Goal: Information Seeking & Learning: Learn about a topic

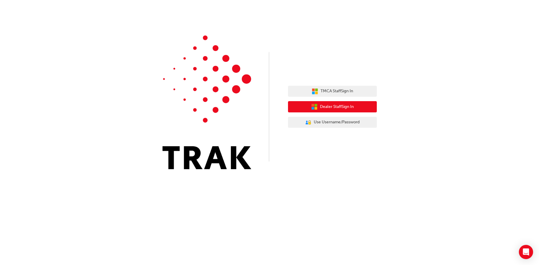
click at [336, 106] on span "Dealer Staff Sign In" at bounding box center [337, 107] width 34 height 7
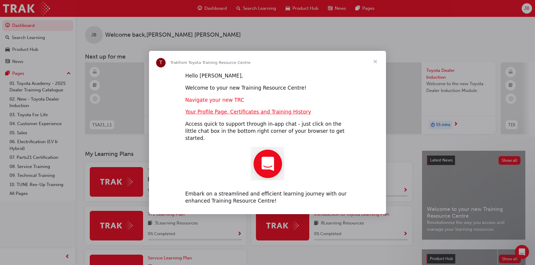
click at [206, 103] on link "Navigate your new TRC" at bounding box center [214, 100] width 59 height 6
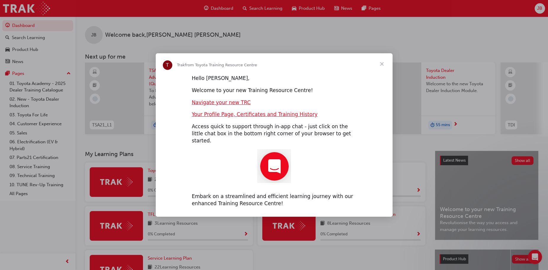
click at [380, 67] on span "Close" at bounding box center [381, 63] width 21 height 21
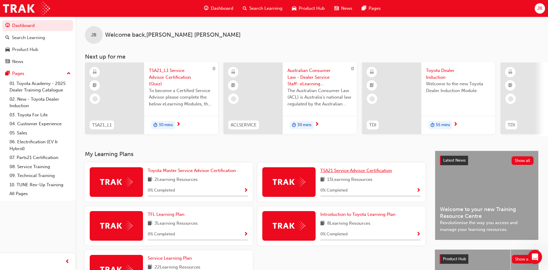
click at [347, 172] on span "TSA21 Service Advisor Certification" at bounding box center [356, 170] width 72 height 5
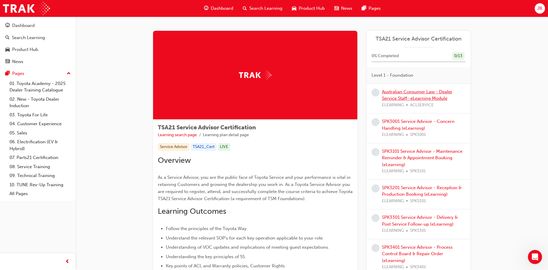
click at [409, 92] on link "Australian Consumer Law - Dealer Service Staff- eLearning Module" at bounding box center [417, 95] width 70 height 12
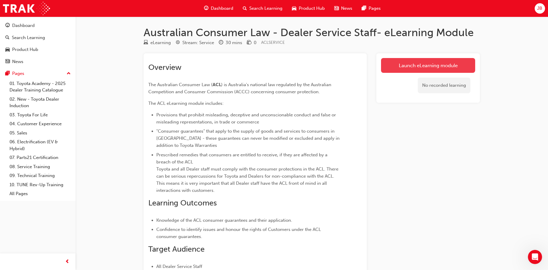
click at [394, 66] on link "Launch eLearning module" at bounding box center [428, 65] width 94 height 15
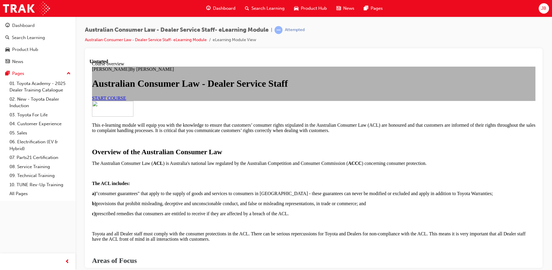
scroll to position [424, 0]
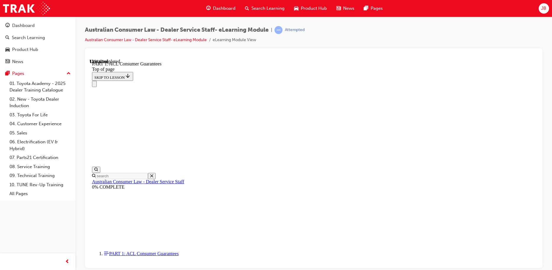
scroll to position [659, 0]
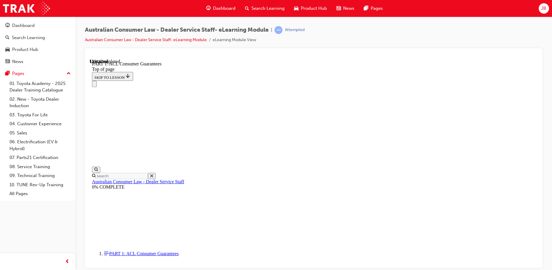
scroll to position [866, 0]
click button "CONTINUE"
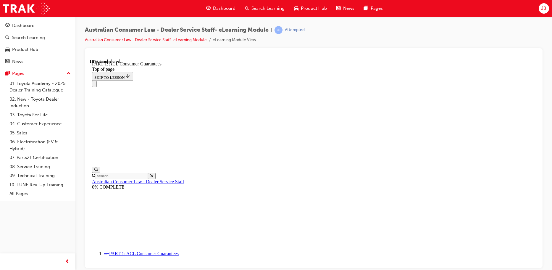
scroll to position [983, 0]
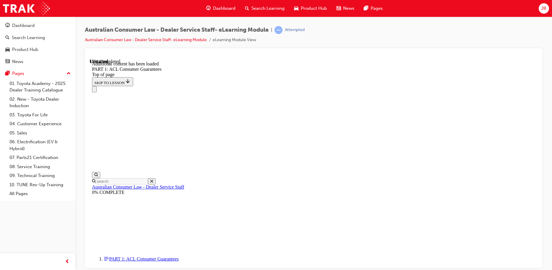
scroll to position [1131, 0]
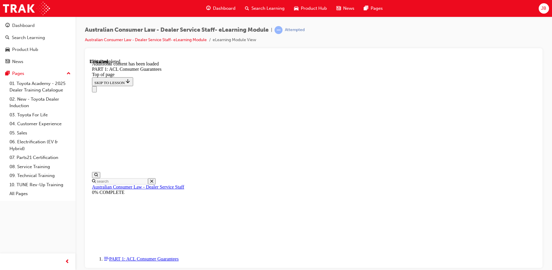
scroll to position [1551, 0]
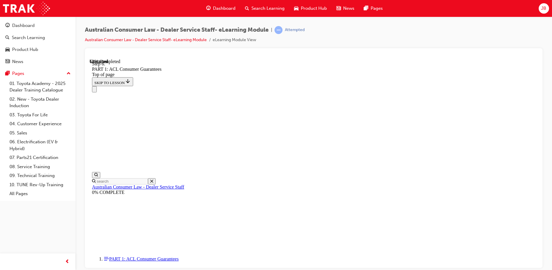
scroll to position [3318, 0]
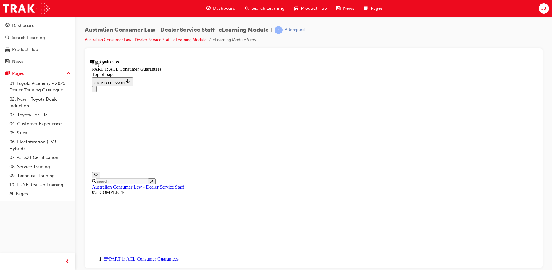
drag, startPoint x: 536, startPoint y: 217, endPoint x: 630, endPoint y: 233, distance: 95.8
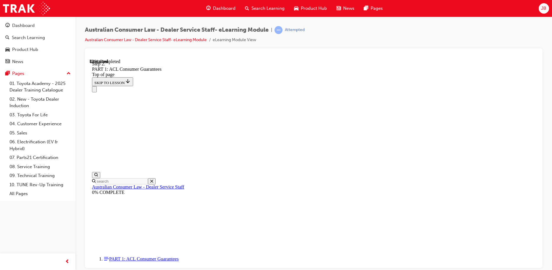
scroll to position [3585, 0]
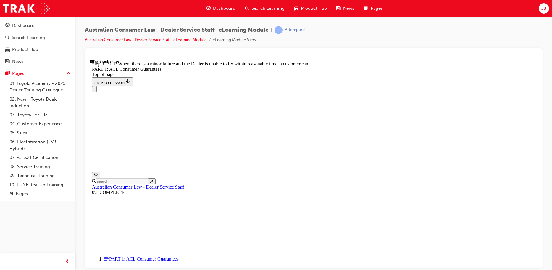
scroll to position [3792, 0]
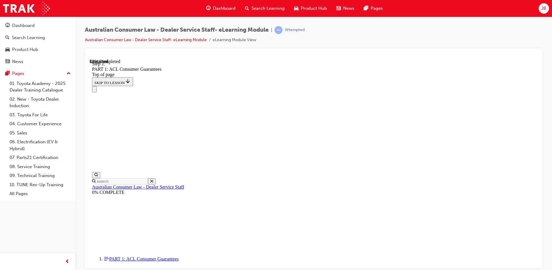
scroll to position [4012, 0]
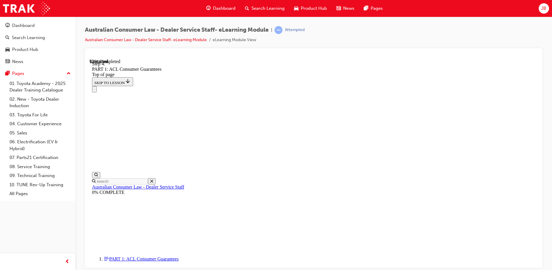
scroll to position [5779, 0]
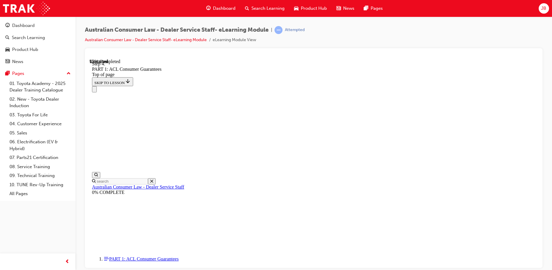
drag, startPoint x: 267, startPoint y: 233, endPoint x: 268, endPoint y: 92, distance: 140.3
drag, startPoint x: 271, startPoint y: 234, endPoint x: 286, endPoint y: 96, distance: 139.4
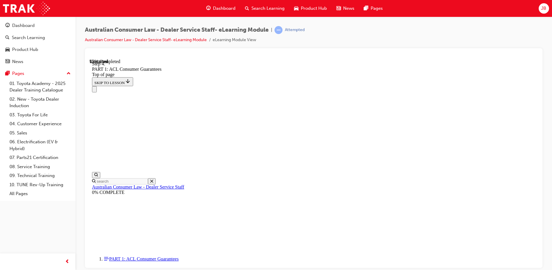
drag, startPoint x: 301, startPoint y: 165, endPoint x: 317, endPoint y: 130, distance: 38.4
drag, startPoint x: 325, startPoint y: 125, endPoint x: 322, endPoint y: 161, distance: 36.6
drag, startPoint x: 317, startPoint y: 198, endPoint x: 334, endPoint y: 131, distance: 69.1
drag, startPoint x: 326, startPoint y: 191, endPoint x: 338, endPoint y: 188, distance: 12.8
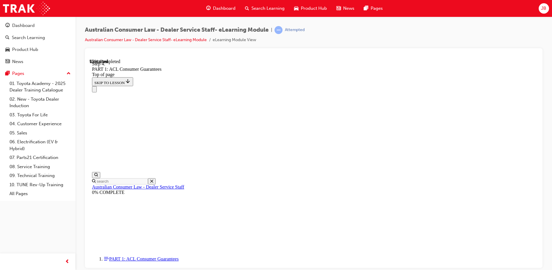
drag, startPoint x: 319, startPoint y: 228, endPoint x: 330, endPoint y: 227, distance: 11.6
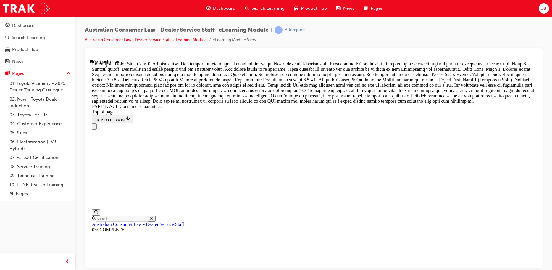
scroll to position [6254, 0]
drag, startPoint x: 306, startPoint y: 158, endPoint x: 306, endPoint y: 161, distance: 3.0
drag, startPoint x: 326, startPoint y: 160, endPoint x: 311, endPoint y: 160, distance: 14.8
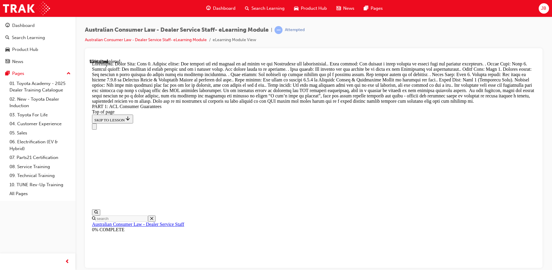
drag, startPoint x: 278, startPoint y: 153, endPoint x: 285, endPoint y: 131, distance: 22.3
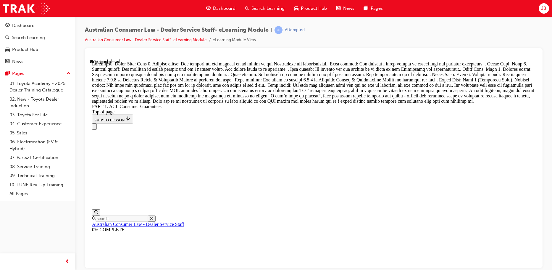
drag, startPoint x: 268, startPoint y: 135, endPoint x: 284, endPoint y: 170, distance: 38.5
drag, startPoint x: 265, startPoint y: 138, endPoint x: 282, endPoint y: 138, distance: 17.5
drag, startPoint x: 278, startPoint y: 172, endPoint x: 281, endPoint y: 139, distance: 33.0
drag, startPoint x: 269, startPoint y: 166, endPoint x: 286, endPoint y: 166, distance: 16.9
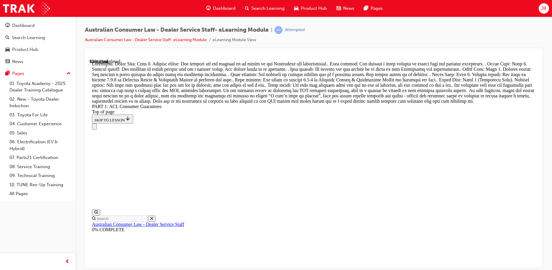
drag, startPoint x: 270, startPoint y: 116, endPoint x: 284, endPoint y: 184, distance: 69.2
drag, startPoint x: 262, startPoint y: 151, endPoint x: 279, endPoint y: 150, distance: 17.2
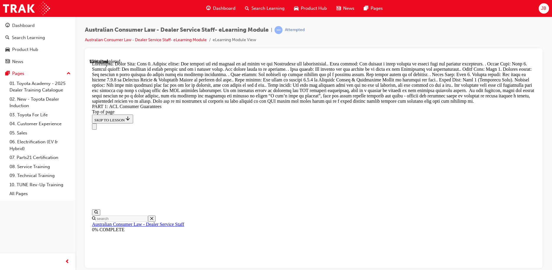
scroll to position [6298, 0]
drag, startPoint x: 265, startPoint y: 144, endPoint x: 281, endPoint y: 144, distance: 16.6
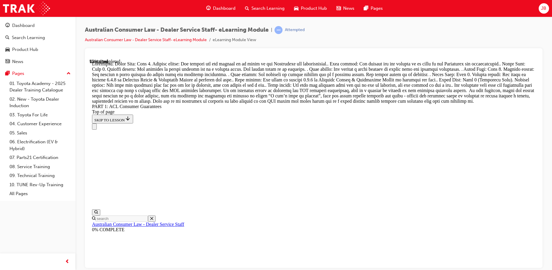
drag, startPoint x: 285, startPoint y: 165, endPoint x: 300, endPoint y: 165, distance: 15.7
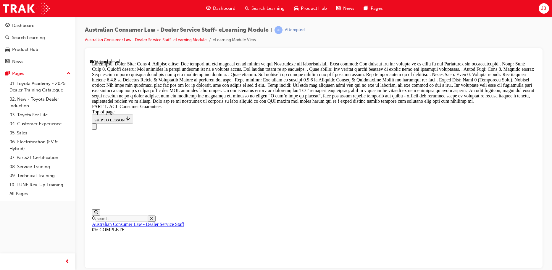
drag, startPoint x: 284, startPoint y: 155, endPoint x: 299, endPoint y: 155, distance: 15.7
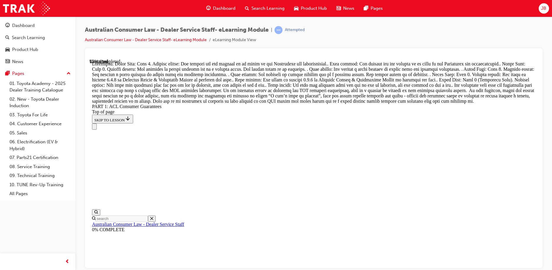
drag, startPoint x: 269, startPoint y: 114, endPoint x: 286, endPoint y: 184, distance: 71.7
drag, startPoint x: 265, startPoint y: 145, endPoint x: 282, endPoint y: 146, distance: 16.9
drag, startPoint x: 270, startPoint y: 114, endPoint x: 286, endPoint y: 113, distance: 16.3
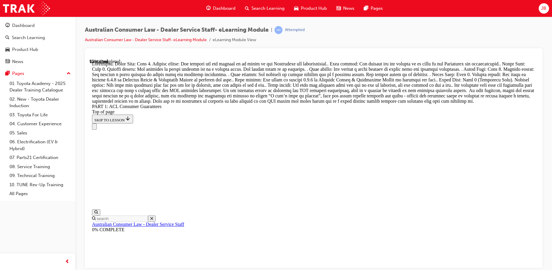
scroll to position [6357, 0]
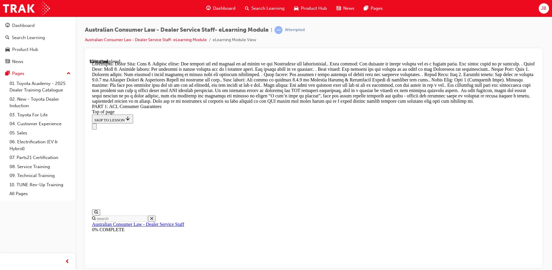
drag, startPoint x: 268, startPoint y: 164, endPoint x: 285, endPoint y: 164, distance: 16.9
drag, startPoint x: 265, startPoint y: 198, endPoint x: 283, endPoint y: 198, distance: 17.5
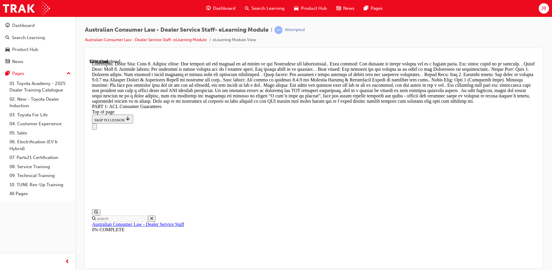
drag, startPoint x: 267, startPoint y: 118, endPoint x: 283, endPoint y: 147, distance: 33.4
drag, startPoint x: 272, startPoint y: 119, endPoint x: 287, endPoint y: 120, distance: 15.4
drag, startPoint x: 267, startPoint y: 186, endPoint x: 283, endPoint y: 185, distance: 15.7
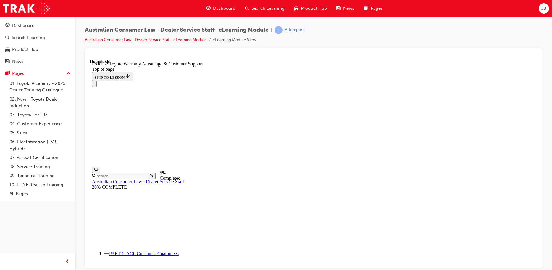
scroll to position [449, 0]
drag, startPoint x: 435, startPoint y: 145, endPoint x: 403, endPoint y: 145, distance: 32.3
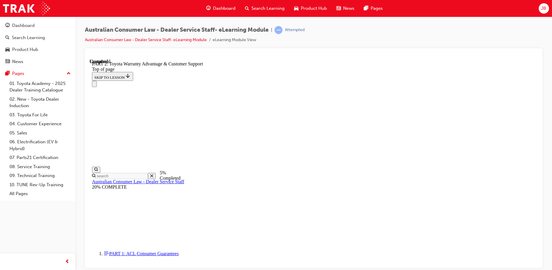
click button "CONTINUE"
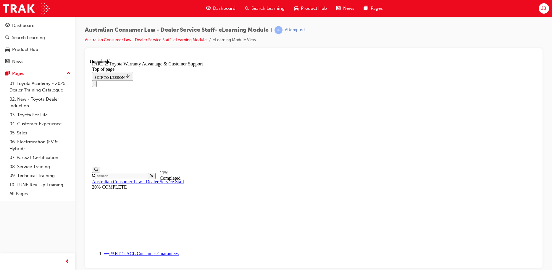
scroll to position [447, 0]
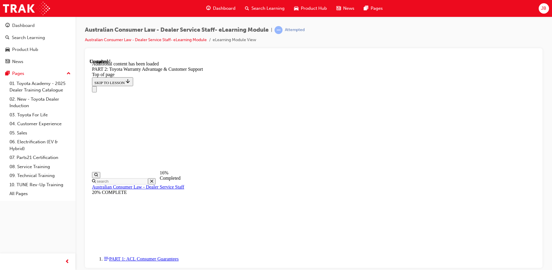
scroll to position [595, 0]
click button "CONTINUE"
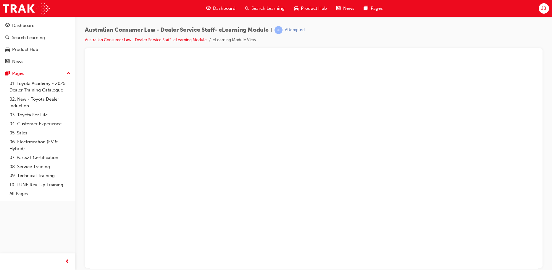
click at [251, 154] on button "Unzoom image" at bounding box center [314, 164] width 448 height 210
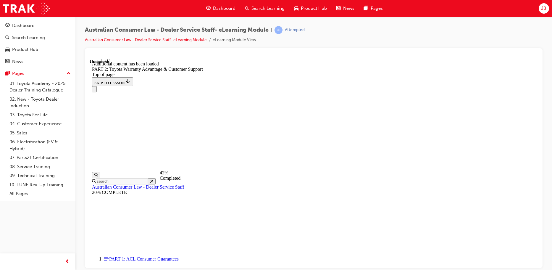
scroll to position [1073, 0]
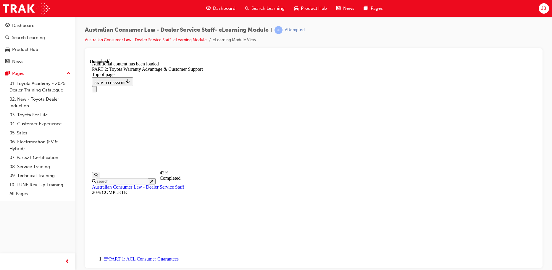
scroll to position [1075, 0]
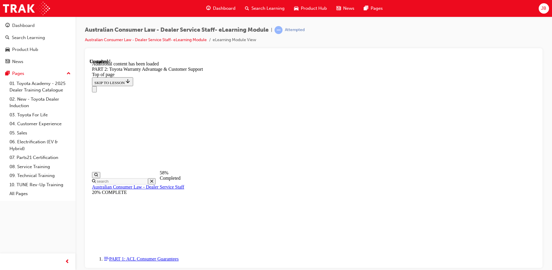
scroll to position [1314, 0]
click button "CONTINUE"
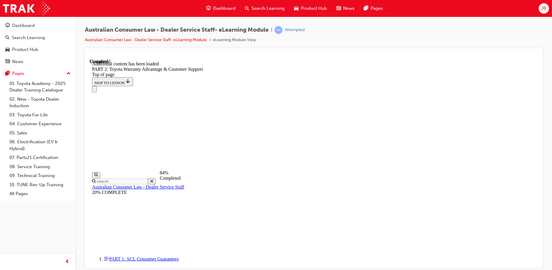
scroll to position [1947, 0]
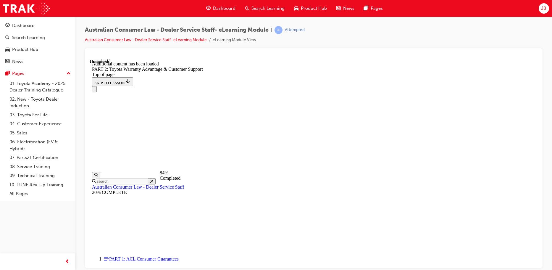
scroll to position [2178, 0]
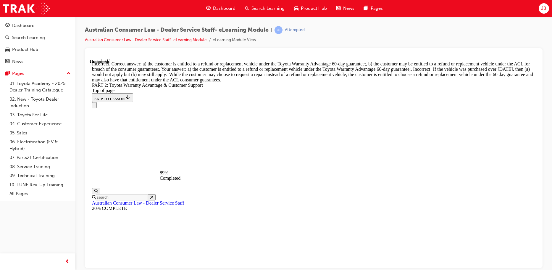
scroll to position [2296, 0]
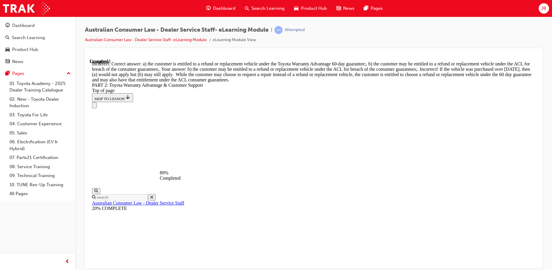
scroll to position [2063, 0]
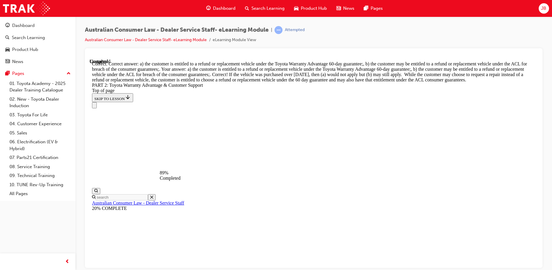
scroll to position [2329, 0]
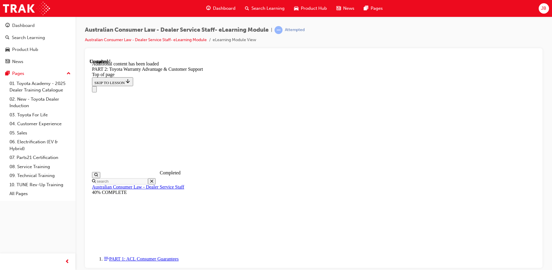
scroll to position [2467, 0]
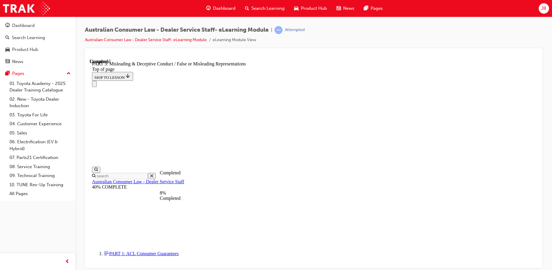
scroll to position [404, 0]
click button "CONTINUE"
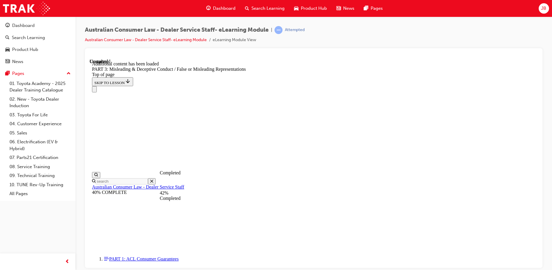
scroll to position [1408, 0]
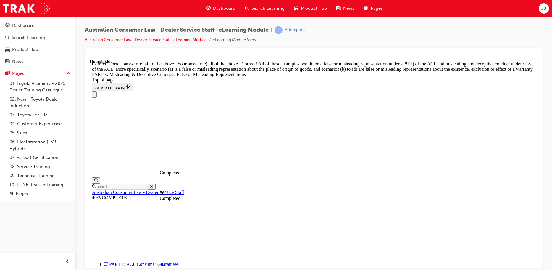
scroll to position [1568, 0]
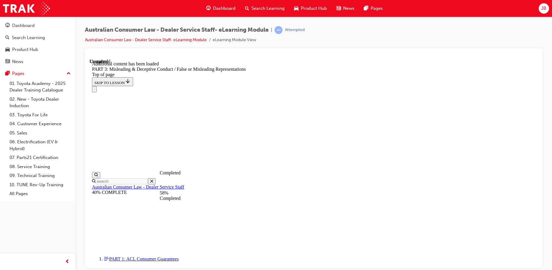
scroll to position [1716, 0]
click button "CONTINUE"
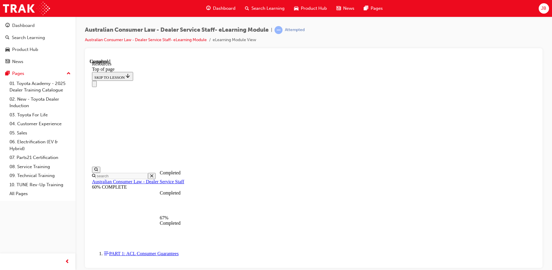
scroll to position [285, 0]
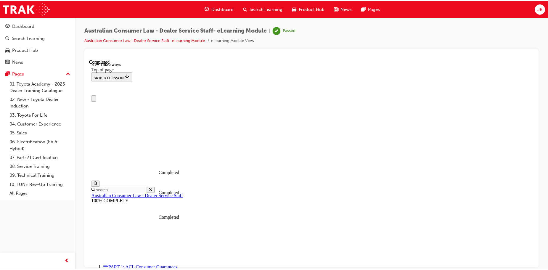
scroll to position [0, 0]
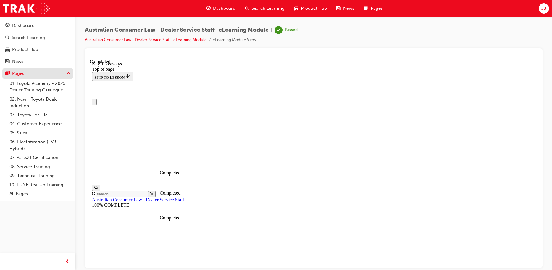
click at [71, 72] on button "Pages" at bounding box center [37, 73] width 71 height 11
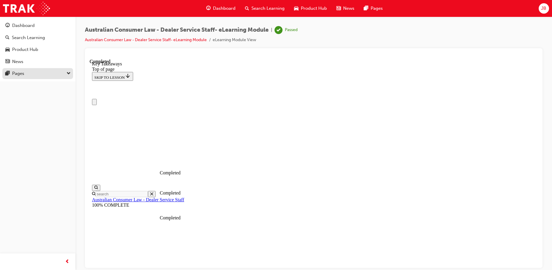
click at [71, 72] on button "Pages" at bounding box center [37, 73] width 71 height 11
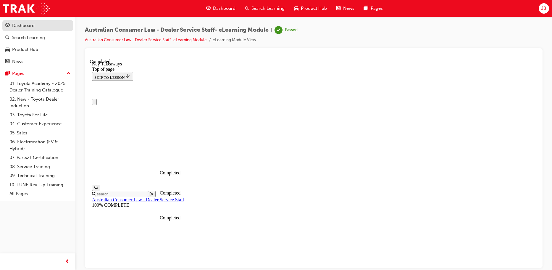
click at [31, 28] on div "Dashboard" at bounding box center [23, 25] width 22 height 7
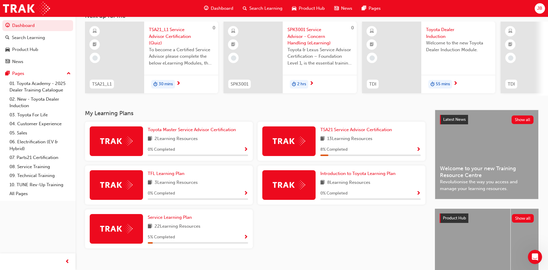
scroll to position [59, 0]
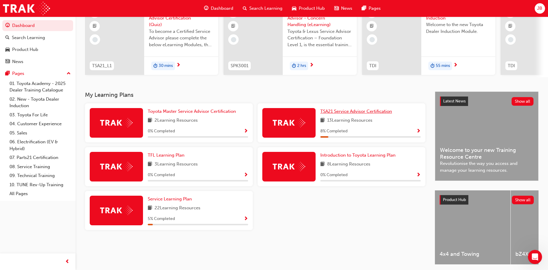
click at [341, 114] on span "TSA21 Service Advisor Certification" at bounding box center [356, 111] width 72 height 5
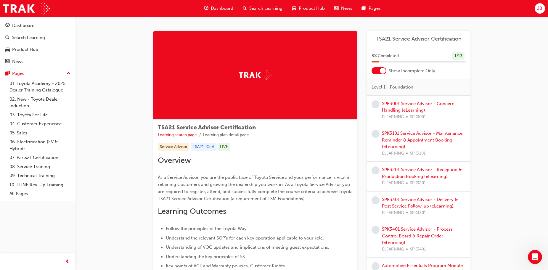
click at [381, 71] on div at bounding box center [383, 71] width 6 height 6
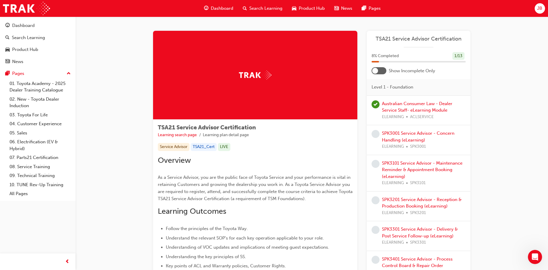
click at [381, 71] on div at bounding box center [378, 70] width 15 height 7
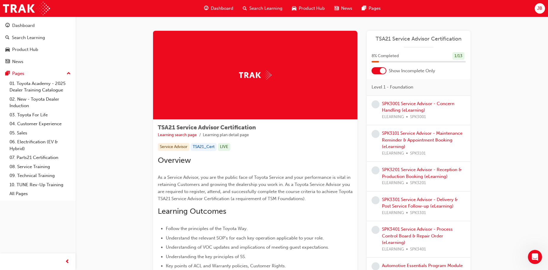
click at [381, 71] on div at bounding box center [383, 71] width 6 height 6
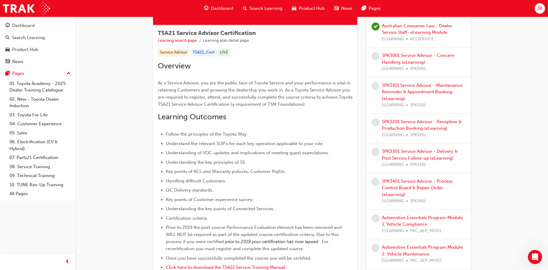
scroll to position [9, 0]
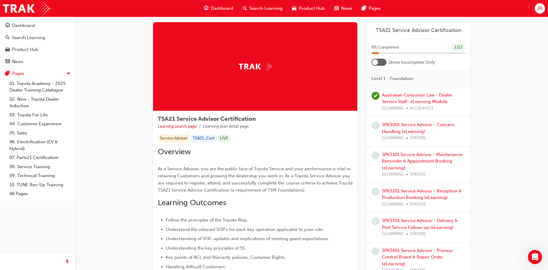
click at [398, 128] on div "SPK3001 Service Advisor - Concern Handling (eLearning) ELEARNING SPK3001" at bounding box center [424, 131] width 84 height 20
click at [395, 130] on link "SPK3001 Service Advisor - Concern Handling (eLearning)" at bounding box center [418, 128] width 73 height 12
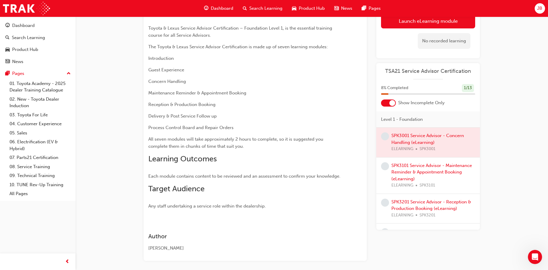
scroll to position [124, 0]
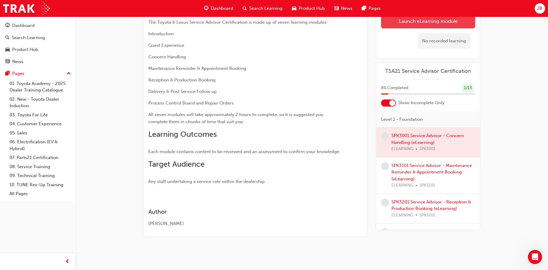
click at [398, 25] on button "Launch eLearning module" at bounding box center [428, 21] width 94 height 15
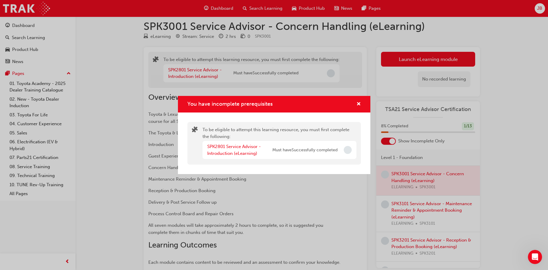
scroll to position [6, 0]
click at [355, 104] on div "You have incomplete prerequisites" at bounding box center [356, 104] width 9 height 7
click at [357, 104] on span "cross-icon" at bounding box center [358, 104] width 4 height 5
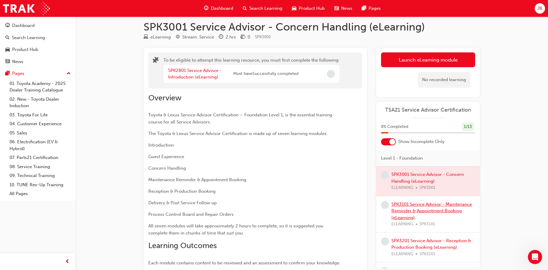
click at [401, 204] on link "SPK3101 Service Advisor - Maintenance Reminder & Appointment Booking (eLearning)" at bounding box center [431, 211] width 81 height 19
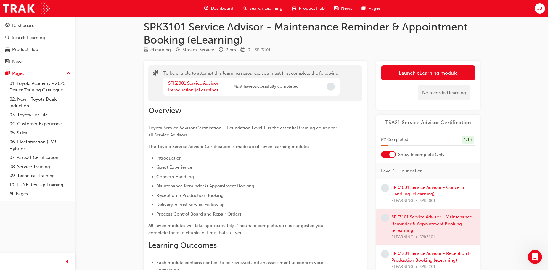
click at [184, 85] on link "SPK2801 Service Advisor - Introduction (eLearning)" at bounding box center [195, 87] width 54 height 12
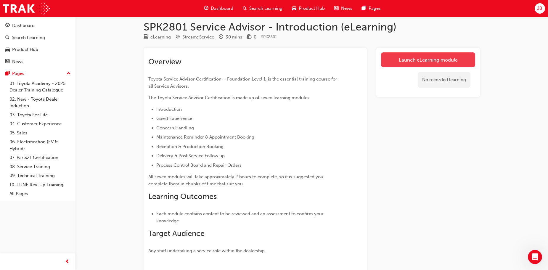
click at [392, 59] on link "Launch eLearning module" at bounding box center [428, 59] width 94 height 15
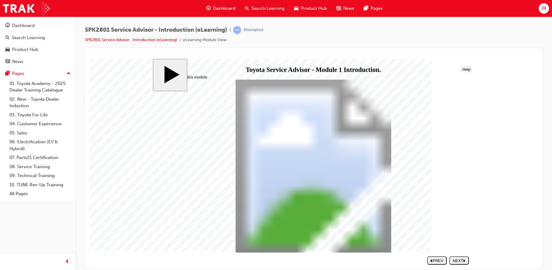
click at [463, 260] on div "NEXT" at bounding box center [459, 260] width 15 height 4
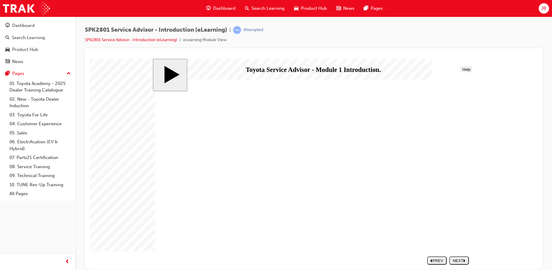
click at [460, 260] on div "NEXT" at bounding box center [459, 260] width 15 height 4
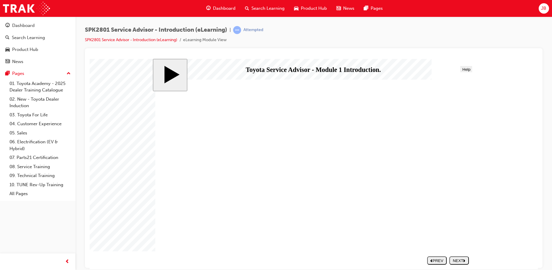
click at [455, 258] on div "NEXT" at bounding box center [459, 260] width 15 height 4
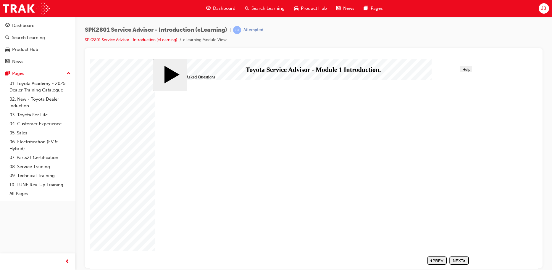
click at [453, 260] on div "NEXT" at bounding box center [459, 260] width 15 height 4
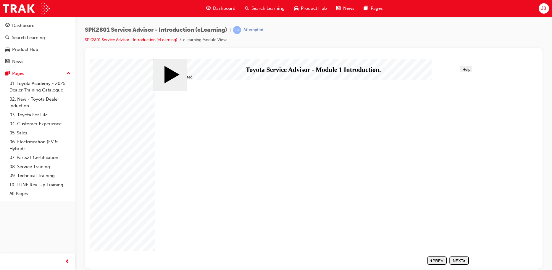
click at [466, 260] on icon "next" at bounding box center [464, 260] width 2 height 3
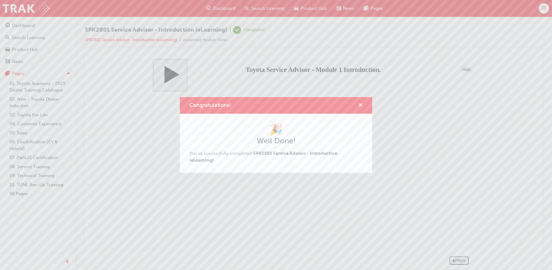
click at [360, 104] on span "cross-icon" at bounding box center [360, 105] width 4 height 5
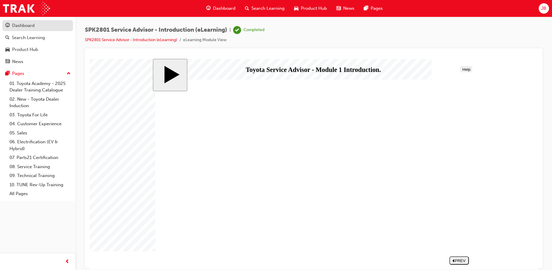
click at [35, 25] on div "Dashboard" at bounding box center [37, 25] width 65 height 7
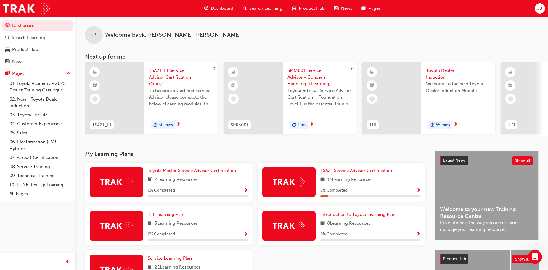
scroll to position [84, 0]
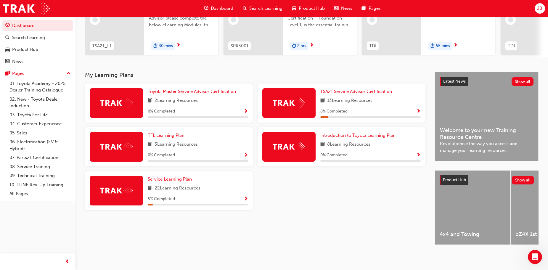
click at [169, 178] on span "Service Learning Plan" at bounding box center [170, 178] width 44 height 5
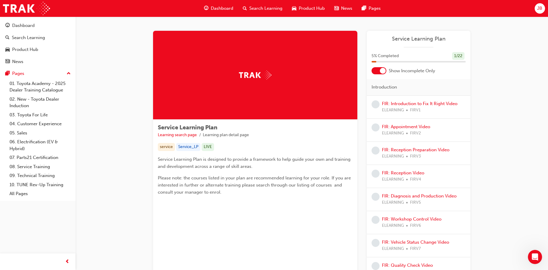
click at [375, 70] on div at bounding box center [378, 70] width 15 height 7
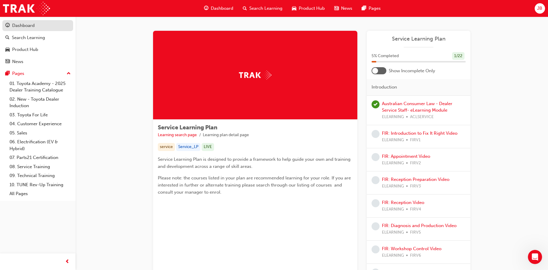
click at [27, 22] on div "Dashboard" at bounding box center [37, 25] width 65 height 7
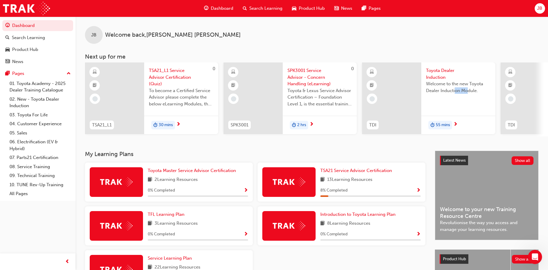
drag, startPoint x: 417, startPoint y: 106, endPoint x: 455, endPoint y: 108, distance: 38.6
click at [436, 34] on div "JB Welcome back , [PERSON_NAME]" at bounding box center [311, 30] width 472 height 27
click at [174, 75] on span "TSA21_L1 Service Advisor Certification (Quiz)" at bounding box center [181, 77] width 65 height 20
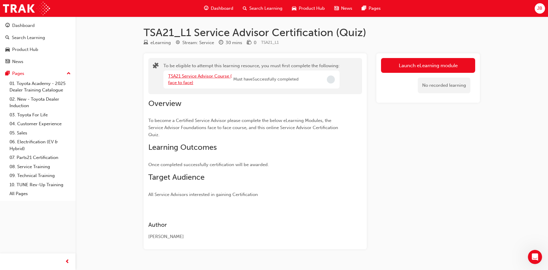
click at [181, 78] on link "TSA21 Service Advisor Course ( face to face)" at bounding box center [200, 79] width 64 height 12
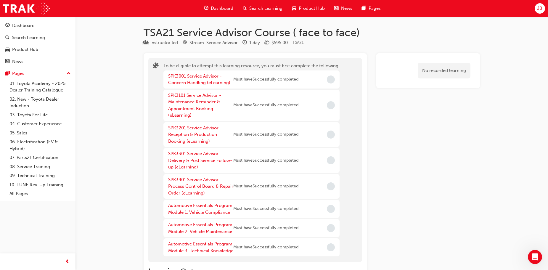
click at [328, 81] on span "Incomplete" at bounding box center [331, 79] width 8 height 8
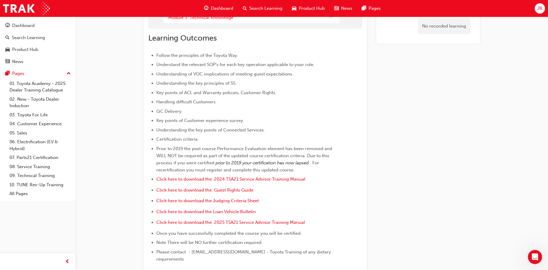
scroll to position [237, 0]
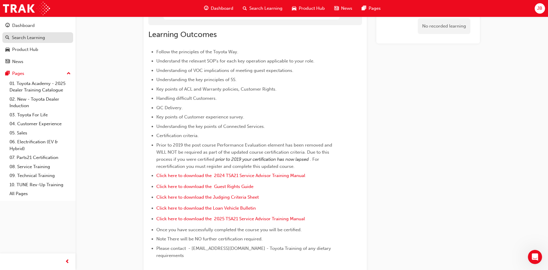
click at [20, 39] on div "Search Learning" at bounding box center [28, 37] width 33 height 7
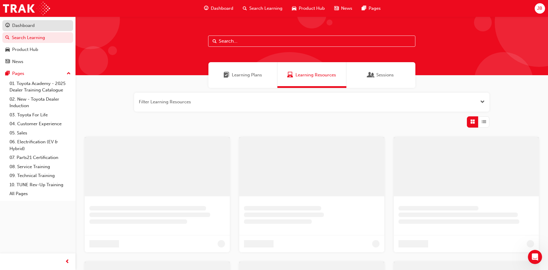
click at [26, 25] on div "Dashboard" at bounding box center [23, 25] width 22 height 7
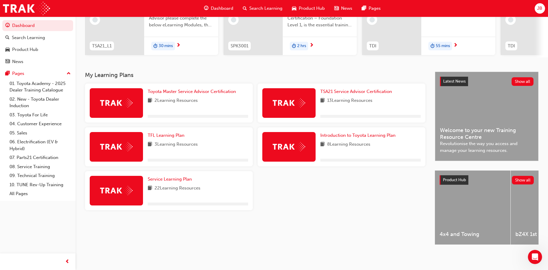
scroll to position [84, 0]
click at [330, 90] on span "TSA21 Service Advisor Certification" at bounding box center [356, 91] width 72 height 5
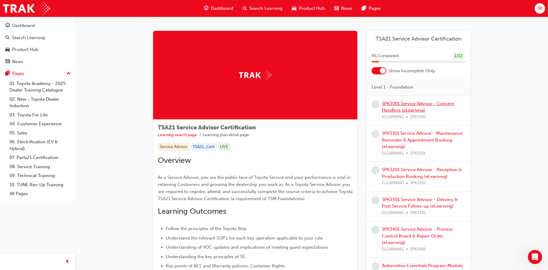
click at [395, 106] on link "SPK3001 Service Advisor - Concern Handling (eLearning)" at bounding box center [418, 107] width 73 height 12
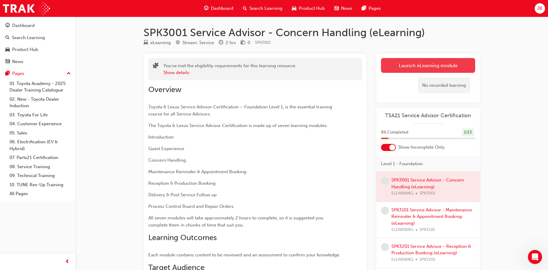
click at [419, 65] on link "Launch eLearning module" at bounding box center [428, 65] width 94 height 15
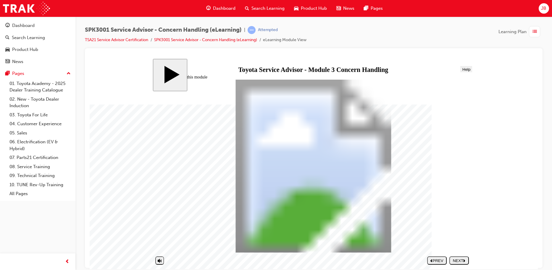
click at [466, 260] on icon "next" at bounding box center [464, 260] width 2 height 3
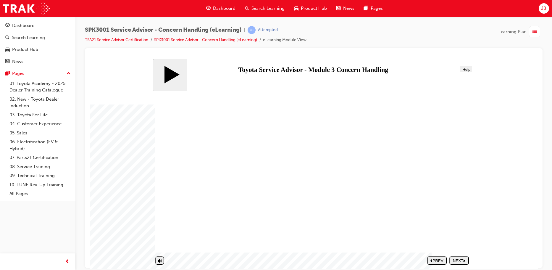
click at [455, 258] on div "NEXT" at bounding box center [459, 260] width 15 height 4
click at [459, 260] on div "NEXT" at bounding box center [459, 260] width 15 height 4
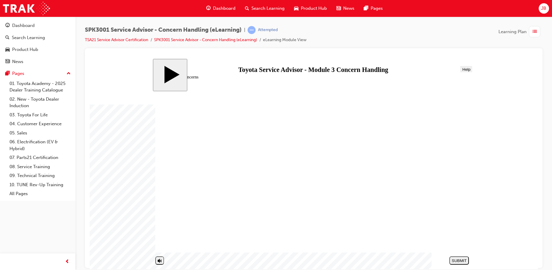
drag, startPoint x: 327, startPoint y: 134, endPoint x: 419, endPoint y: 178, distance: 101.5
drag, startPoint x: 337, startPoint y: 180, endPoint x: 426, endPoint y: 223, distance: 98.8
drag, startPoint x: 333, startPoint y: 214, endPoint x: 424, endPoint y: 127, distance: 125.8
click at [459, 258] on div "NEXT" at bounding box center [459, 260] width 15 height 4
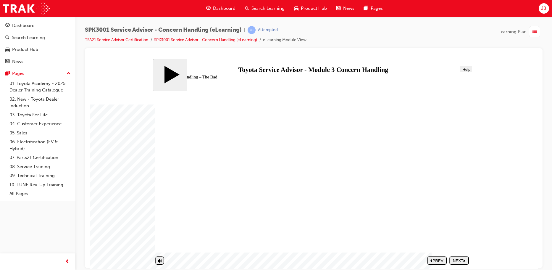
click at [369, 138] on div "Detach button" at bounding box center [368, 138] width 9 height 9
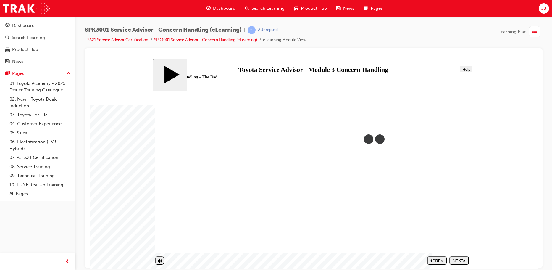
click at [459, 260] on div "NEXT" at bounding box center [459, 260] width 15 height 4
click at [462, 260] on div "NEXT" at bounding box center [459, 260] width 15 height 4
click at [456, 259] on div "NEXT" at bounding box center [459, 260] width 15 height 4
click at [456, 258] on div "NEXT" at bounding box center [459, 260] width 15 height 4
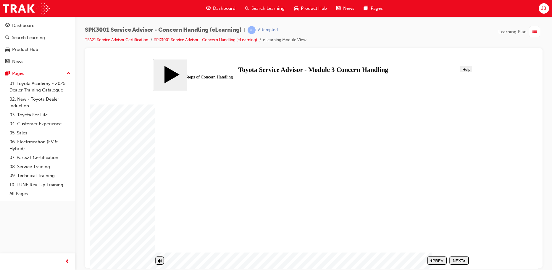
click at [460, 259] on div "NEXT" at bounding box center [459, 260] width 15 height 4
type input "10"
click at [160, 244] on input "volume" at bounding box center [173, 246] width 35 height 4
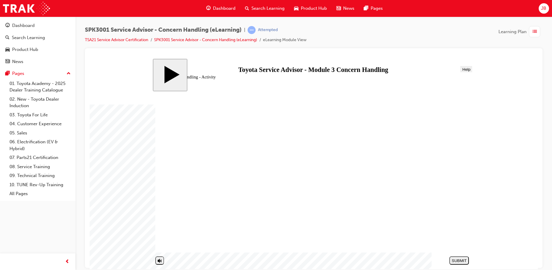
drag, startPoint x: 225, startPoint y: 216, endPoint x: 384, endPoint y: 149, distance: 172.2
drag, startPoint x: 223, startPoint y: 175, endPoint x: 385, endPoint y: 130, distance: 167.8
drag, startPoint x: 252, startPoint y: 175, endPoint x: 413, endPoint y: 162, distance: 161.8
drag, startPoint x: 256, startPoint y: 162, endPoint x: 416, endPoint y: 130, distance: 162.9
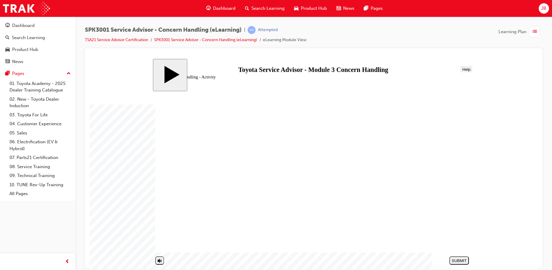
drag, startPoint x: 221, startPoint y: 162, endPoint x: 379, endPoint y: 130, distance: 161.5
drag, startPoint x: 270, startPoint y: 174, endPoint x: 433, endPoint y: 129, distance: 169.4
drag, startPoint x: 228, startPoint y: 187, endPoint x: 387, endPoint y: 131, distance: 168.4
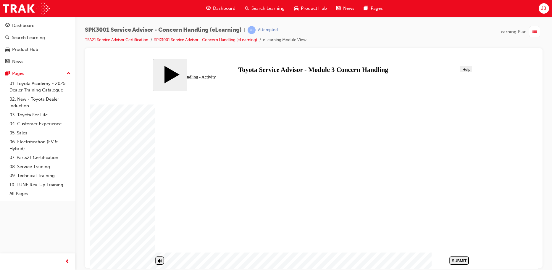
drag, startPoint x: 222, startPoint y: 203, endPoint x: 383, endPoint y: 133, distance: 175.1
drag, startPoint x: 237, startPoint y: 190, endPoint x: 400, endPoint y: 149, distance: 167.7
drag, startPoint x: 266, startPoint y: 162, endPoint x: 428, endPoint y: 146, distance: 162.7
drag, startPoint x: 257, startPoint y: 175, endPoint x: 418, endPoint y: 147, distance: 162.9
drag, startPoint x: 249, startPoint y: 188, endPoint x: 409, endPoint y: 146, distance: 165.7
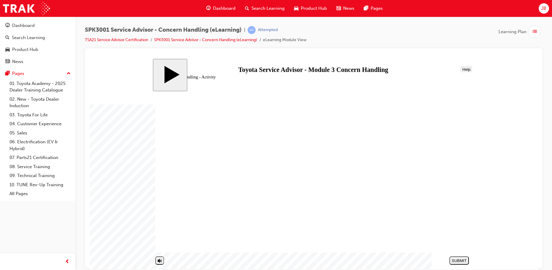
drag, startPoint x: 246, startPoint y: 214, endPoint x: 407, endPoint y: 147, distance: 174.8
drag, startPoint x: 253, startPoint y: 226, endPoint x: 415, endPoint y: 146, distance: 180.5
drag, startPoint x: 238, startPoint y: 240, endPoint x: 399, endPoint y: 163, distance: 178.3
drag, startPoint x: 243, startPoint y: 241, endPoint x: 404, endPoint y: 178, distance: 173.0
drag, startPoint x: 257, startPoint y: 238, endPoint x: 419, endPoint y: 223, distance: 162.3
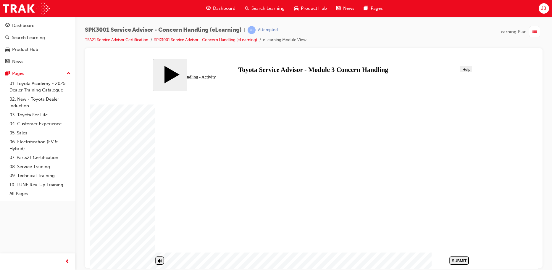
drag, startPoint x: 253, startPoint y: 240, endPoint x: 405, endPoint y: 210, distance: 155.1
drag, startPoint x: 305, startPoint y: 232, endPoint x: 425, endPoint y: 194, distance: 125.7
drag, startPoint x: 242, startPoint y: 214, endPoint x: 404, endPoint y: 224, distance: 162.2
drag, startPoint x: 251, startPoint y: 215, endPoint x: 408, endPoint y: 209, distance: 157.6
drag, startPoint x: 247, startPoint y: 217, endPoint x: 408, endPoint y: 180, distance: 165.1
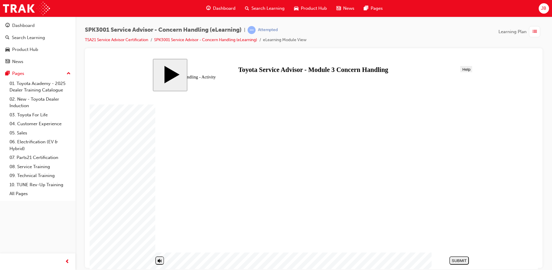
drag, startPoint x: 236, startPoint y: 190, endPoint x: 398, endPoint y: 226, distance: 165.9
drag, startPoint x: 246, startPoint y: 186, endPoint x: 408, endPoint y: 206, distance: 163.2
drag, startPoint x: 239, startPoint y: 188, endPoint x: 400, endPoint y: 162, distance: 163.9
drag, startPoint x: 216, startPoint y: 175, endPoint x: 378, endPoint y: 207, distance: 164.6
drag, startPoint x: 259, startPoint y: 163, endPoint x: 422, endPoint y: 224, distance: 173.5
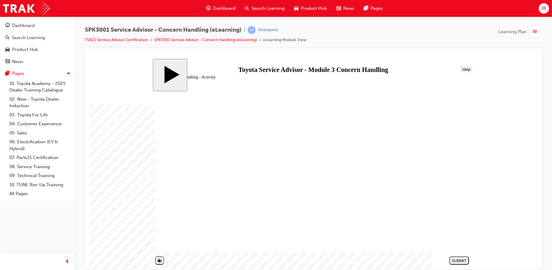
click at [457, 256] on button "SUBMIT" at bounding box center [460, 260] width 20 height 8
click at [457, 260] on div "NEXT" at bounding box center [459, 260] width 15 height 4
radio input "true"
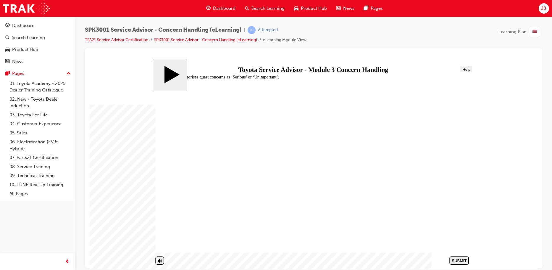
click at [458, 260] on div "SUBMIT" at bounding box center [459, 260] width 15 height 4
radio input "true"
drag, startPoint x: 461, startPoint y: 261, endPoint x: 454, endPoint y: 261, distance: 7.1
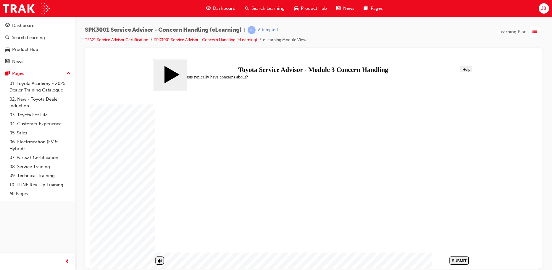
click at [460, 261] on div "SUBMIT" at bounding box center [459, 260] width 15 height 4
radio input "true"
click at [459, 261] on div "SUBMIT" at bounding box center [459, 260] width 15 height 4
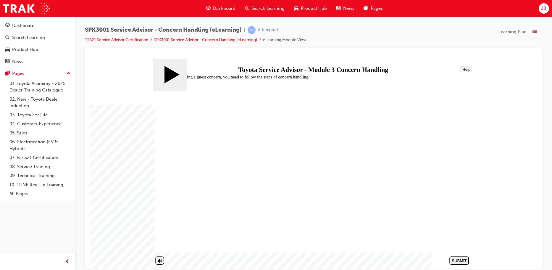
radio input "true"
click at [452, 258] on div "SUBMIT" at bounding box center [459, 260] width 15 height 4
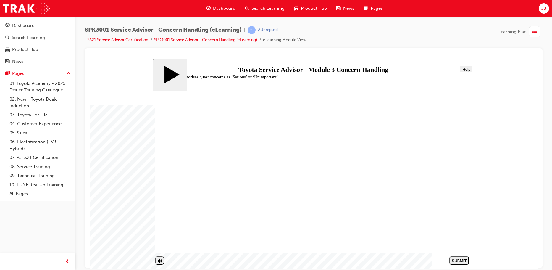
radio input "true"
click at [459, 258] on div "SUBMIT" at bounding box center [459, 260] width 15 height 4
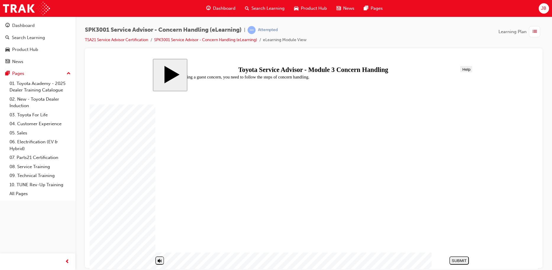
radio input "true"
click at [454, 257] on button "SUBMIT" at bounding box center [460, 260] width 20 height 8
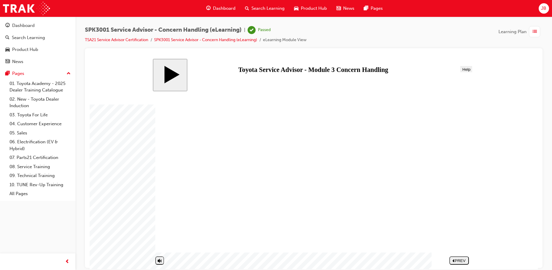
click at [460, 257] on button "PREV" at bounding box center [460, 260] width 20 height 8
click at [535, 34] on span "list-icon" at bounding box center [535, 31] width 4 height 7
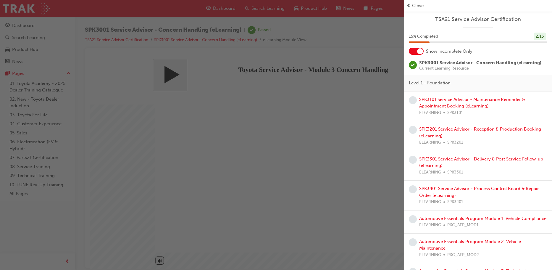
click at [30, 27] on div "button" at bounding box center [202, 135] width 404 height 270
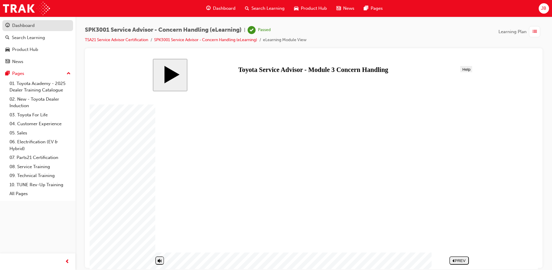
click at [30, 24] on div "Dashboard" at bounding box center [23, 25] width 22 height 7
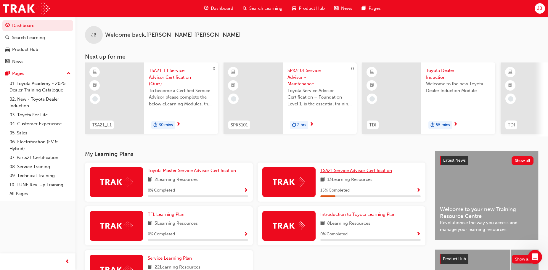
click at [329, 173] on span "TSA21 Service Advisor Certification" at bounding box center [356, 170] width 72 height 5
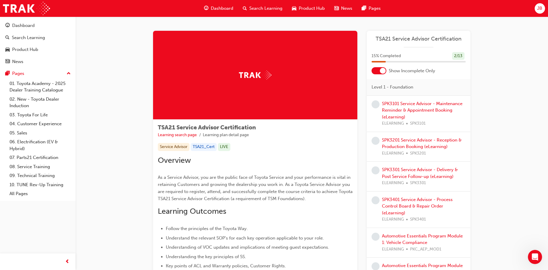
click at [382, 75] on div "TSA21 Service Advisor Certification 15 % Completed 2 / 13 Show Incomplete Only …" at bounding box center [419, 247] width 104 height 432
click at [380, 72] on div at bounding box center [383, 71] width 6 height 6
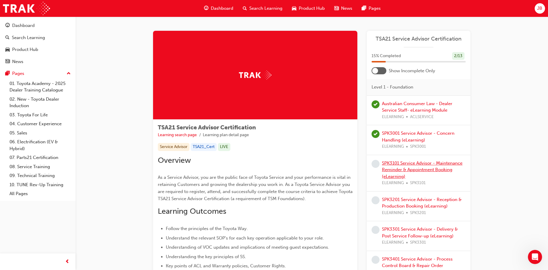
click at [394, 164] on link "SPK3101 Service Advisor - Maintenance Reminder & Appointment Booking (eLearning)" at bounding box center [422, 169] width 81 height 19
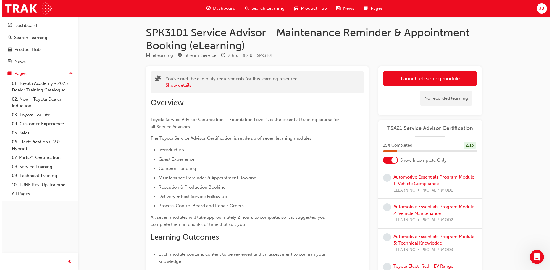
scroll to position [148, 0]
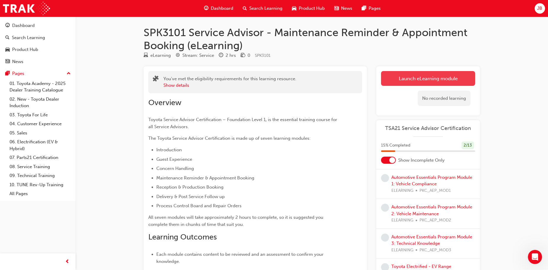
click at [394, 75] on link "Launch eLearning module" at bounding box center [428, 78] width 94 height 15
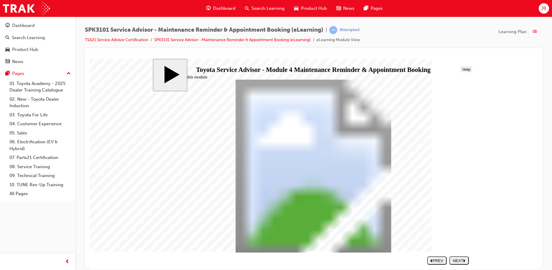
click at [464, 259] on icon "next" at bounding box center [464, 260] width 2 height 3
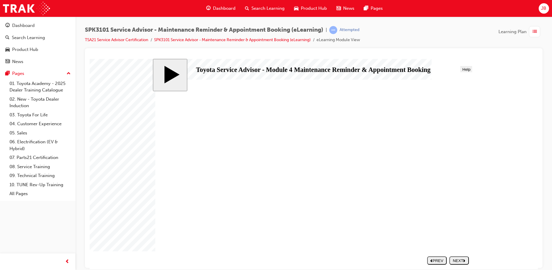
click at [461, 260] on div "NEXT" at bounding box center [459, 260] width 15 height 4
click at [461, 262] on div "NEXT" at bounding box center [459, 260] width 15 height 4
click at [453, 260] on div "NEXT" at bounding box center [459, 260] width 15 height 4
click at [461, 259] on div "NEXT" at bounding box center [459, 260] width 15 height 4
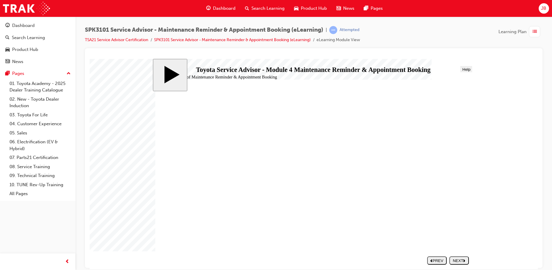
click at [456, 258] on div "NEXT" at bounding box center [459, 260] width 15 height 4
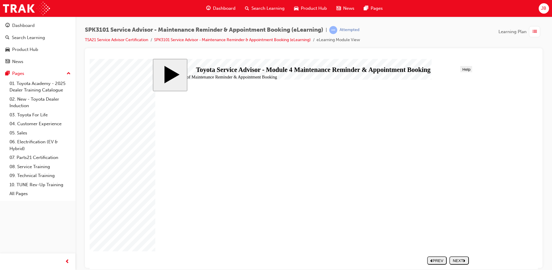
click at [460, 260] on div "NEXT" at bounding box center [459, 260] width 15 height 4
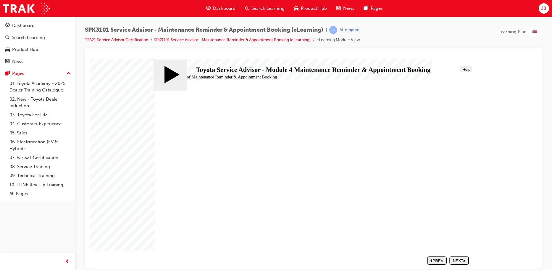
click at [463, 257] on button "NEXT" at bounding box center [460, 260] width 20 height 8
click at [461, 260] on div "NEXT" at bounding box center [459, 260] width 15 height 4
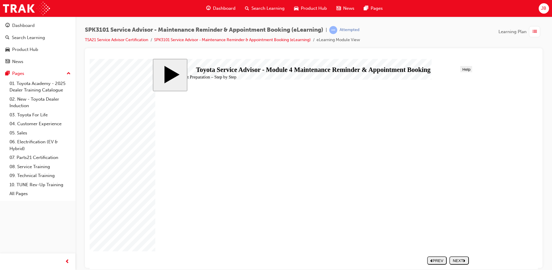
click at [459, 260] on div "NEXT" at bounding box center [459, 260] width 15 height 4
radio input "true"
click at [452, 260] on div "SUBMIT" at bounding box center [459, 260] width 15 height 4
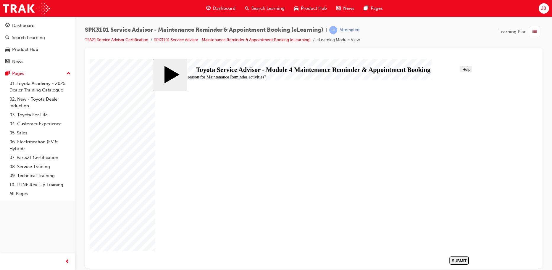
radio input "true"
click at [454, 259] on div "SUBMIT" at bounding box center [459, 260] width 15 height 4
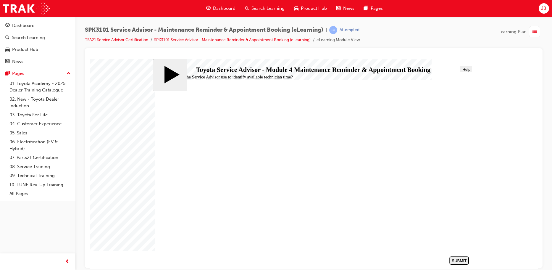
radio input "true"
click at [460, 257] on button "SUBMIT" at bounding box center [460, 260] width 20 height 8
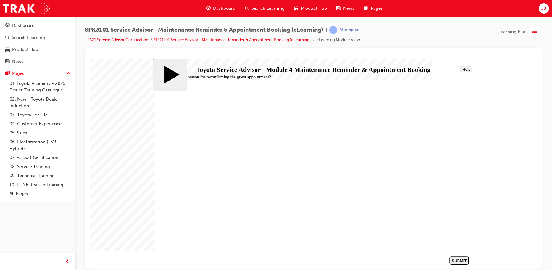
radio input "true"
click at [466, 258] on div "SUBMIT" at bounding box center [459, 260] width 15 height 4
radio input "true"
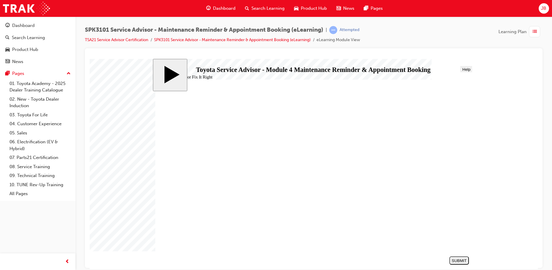
click at [463, 260] on div "SUBMIT" at bounding box center [459, 260] width 15 height 4
radio input "true"
click at [452, 262] on div "SUBMIT" at bounding box center [459, 260] width 15 height 4
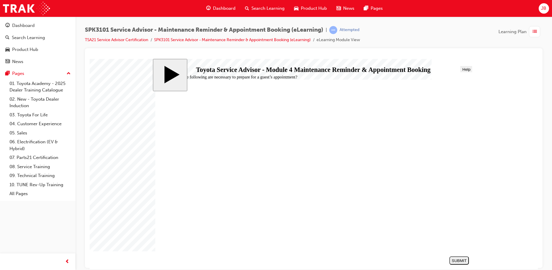
radio input "true"
click at [460, 262] on div "SUBMIT" at bounding box center [459, 260] width 15 height 4
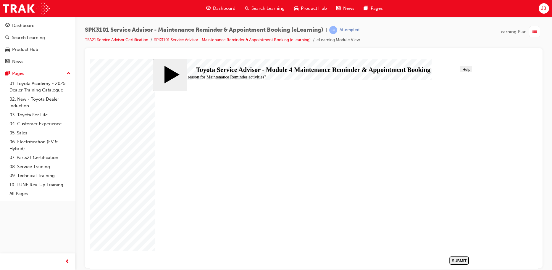
radio input "true"
click at [455, 259] on div "SUBMIT" at bounding box center [459, 260] width 15 height 4
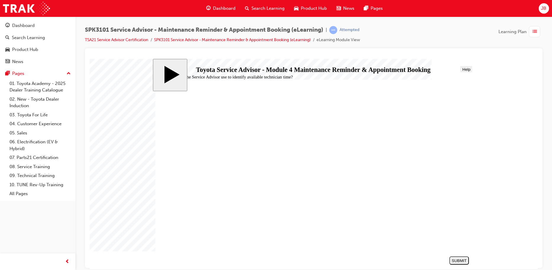
radio input "true"
click at [453, 260] on div "SUBMIT" at bounding box center [459, 260] width 15 height 4
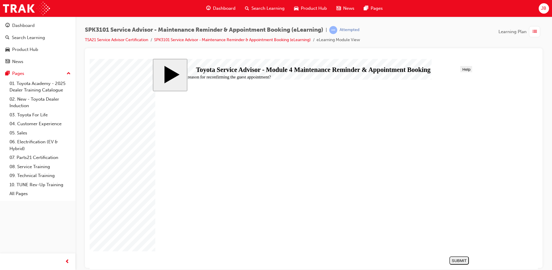
radio input "true"
click at [460, 261] on div "SUBMIT" at bounding box center [459, 260] width 15 height 4
radio input "true"
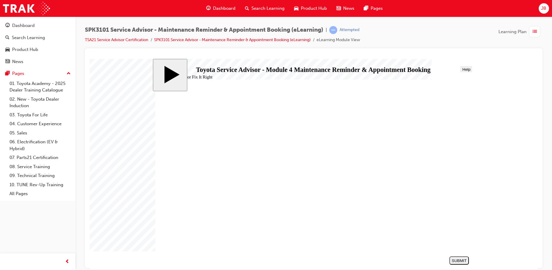
click at [456, 261] on div "SUBMIT" at bounding box center [459, 260] width 15 height 4
radio input "true"
click at [451, 257] on button "SUBMIT" at bounding box center [460, 260] width 20 height 8
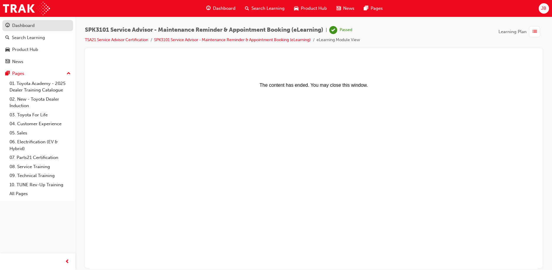
click at [42, 28] on div "Dashboard" at bounding box center [37, 25] width 65 height 7
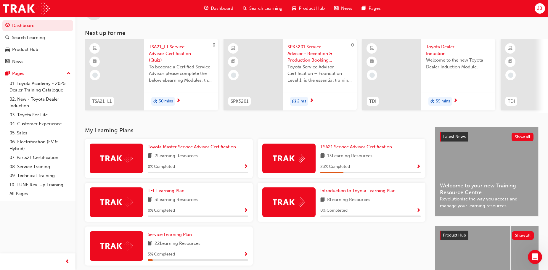
scroll to position [59, 0]
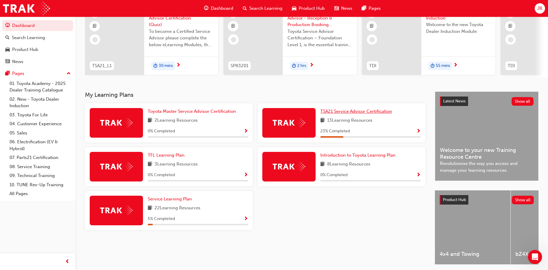
click at [337, 114] on span "TSA21 Service Advisor Certification" at bounding box center [356, 111] width 72 height 5
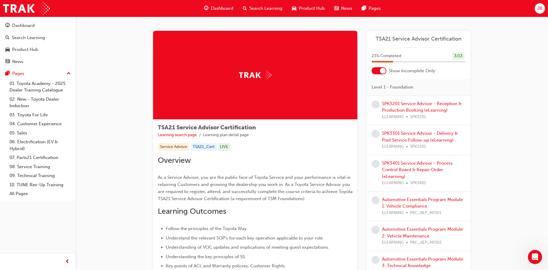
click at [379, 70] on div at bounding box center [378, 70] width 15 height 7
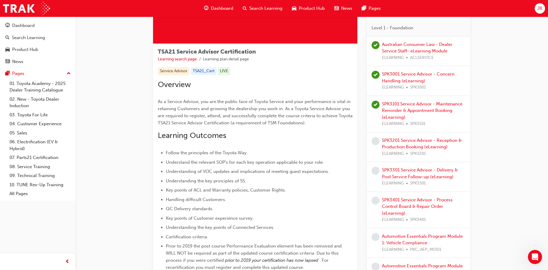
scroll to position [68, 0]
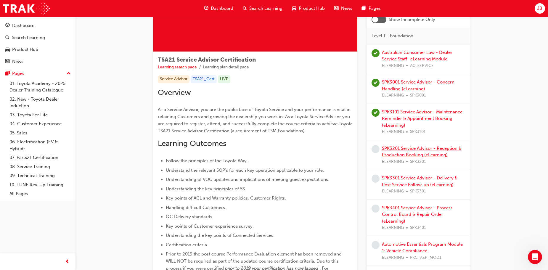
click at [416, 146] on link "SPK3201 Service Advisor - Reception & Production Booking (eLearning)" at bounding box center [422, 152] width 80 height 12
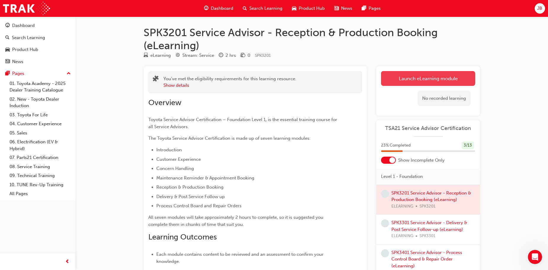
click at [403, 76] on link "Launch eLearning module" at bounding box center [428, 78] width 94 height 15
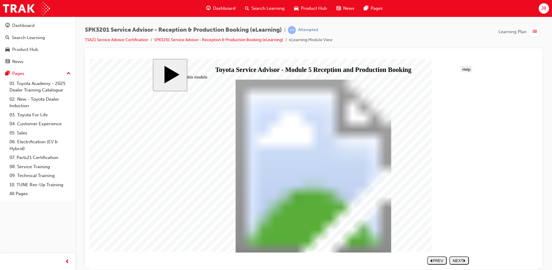
click at [453, 259] on div "NEXT" at bounding box center [459, 260] width 15 height 4
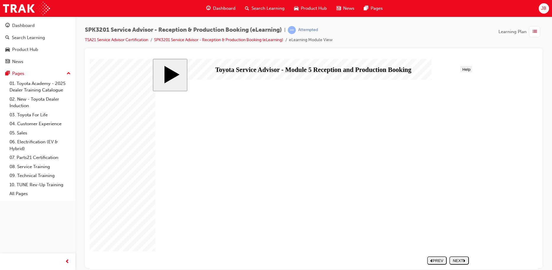
click at [456, 257] on button "NEXT" at bounding box center [460, 260] width 20 height 8
click at [455, 259] on div "NEXT" at bounding box center [459, 260] width 15 height 4
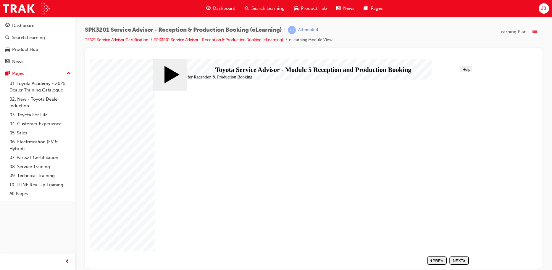
click at [455, 259] on div "NEXT" at bounding box center [459, 260] width 15 height 4
drag, startPoint x: 208, startPoint y: 180, endPoint x: 368, endPoint y: 149, distance: 163.1
drag, startPoint x: 214, startPoint y: 146, endPoint x: 375, endPoint y: 148, distance: 161.6
drag, startPoint x: 194, startPoint y: 166, endPoint x: 355, endPoint y: 212, distance: 167.1
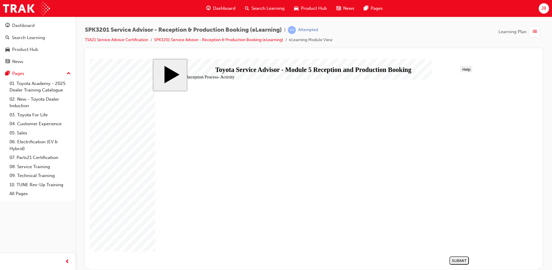
drag, startPoint x: 196, startPoint y: 215, endPoint x: 357, endPoint y: 199, distance: 161.3
drag, startPoint x: 211, startPoint y: 210, endPoint x: 357, endPoint y: 153, distance: 156.5
drag, startPoint x: 182, startPoint y: 199, endPoint x: 344, endPoint y: 168, distance: 164.9
drag, startPoint x: 242, startPoint y: 180, endPoint x: 404, endPoint y: 165, distance: 163.5
drag, startPoint x: 206, startPoint y: 147, endPoint x: 366, endPoint y: 197, distance: 168.0
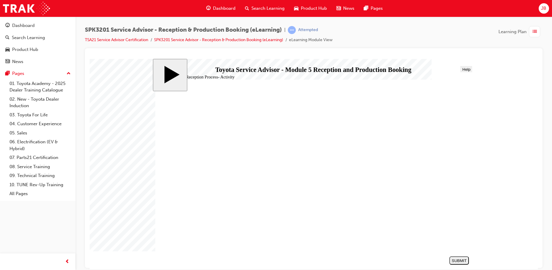
drag, startPoint x: 213, startPoint y: 154, endPoint x: 359, endPoint y: 183, distance: 149.2
drag, startPoint x: 228, startPoint y: 197, endPoint x: 389, endPoint y: 198, distance: 160.4
click at [460, 257] on button "SUBMIT" at bounding box center [460, 260] width 20 height 8
click at [454, 257] on button "NEXT" at bounding box center [460, 260] width 20 height 8
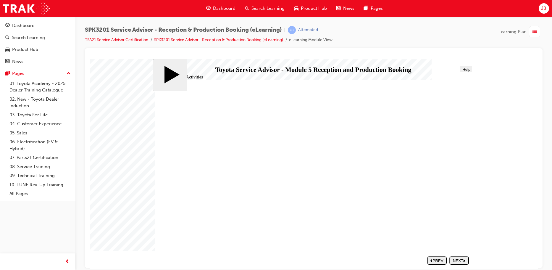
click at [456, 259] on div "NEXT" at bounding box center [459, 260] width 15 height 4
radio input "true"
click at [456, 260] on div "SUBMIT" at bounding box center [459, 260] width 15 height 4
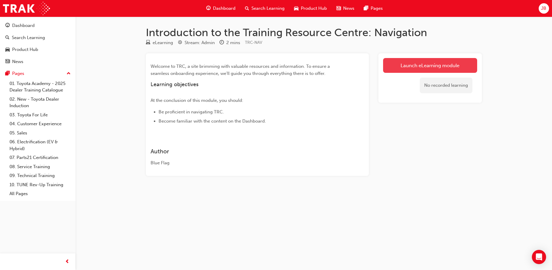
click at [419, 64] on link "Launch eLearning module" at bounding box center [430, 65] width 94 height 15
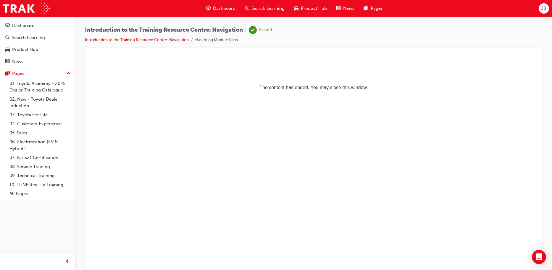
click at [68, 73] on span "up-icon" at bounding box center [69, 74] width 4 height 8
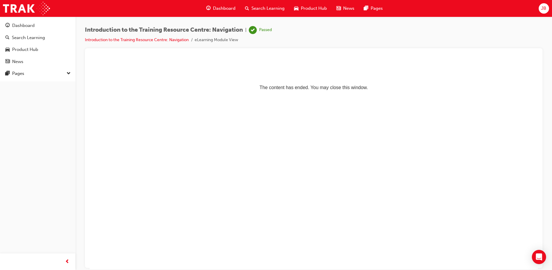
click at [67, 71] on span "down-icon" at bounding box center [69, 74] width 4 height 8
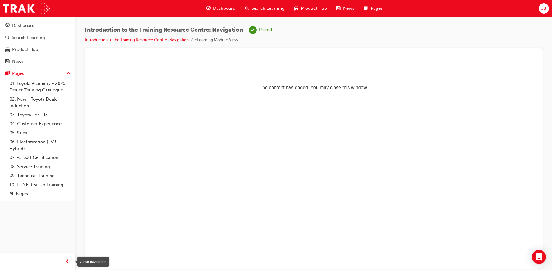
click at [69, 260] on span "prev-icon" at bounding box center [67, 261] width 4 height 7
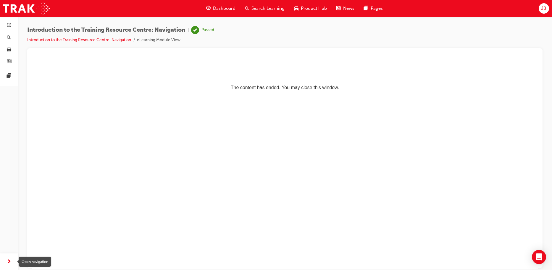
click at [10, 263] on span "next-icon" at bounding box center [9, 261] width 4 height 7
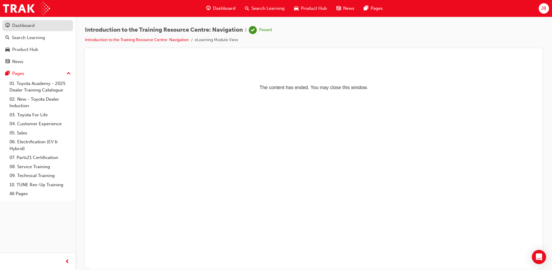
click at [45, 27] on div "Dashboard" at bounding box center [37, 25] width 65 height 7
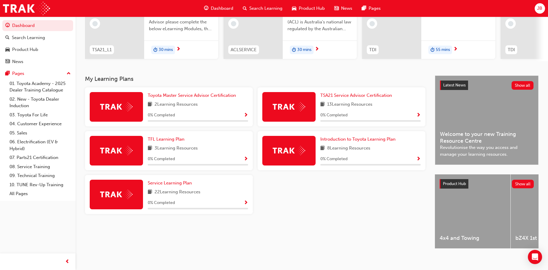
scroll to position [84, 0]
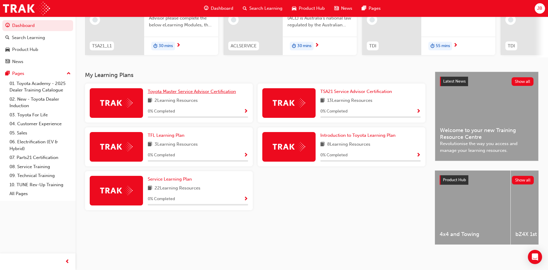
click at [198, 89] on span "Toyota Master Service Advisor Certification" at bounding box center [192, 91] width 88 height 5
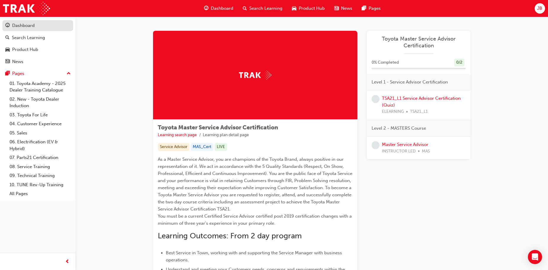
click at [38, 27] on div "Dashboard" at bounding box center [37, 25] width 65 height 7
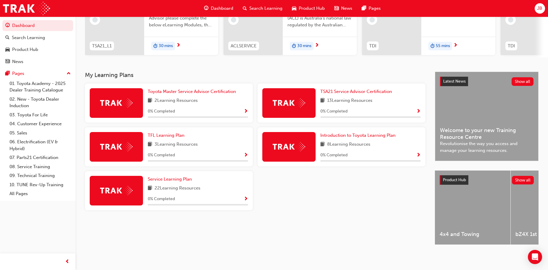
scroll to position [84, 0]
click at [329, 89] on span "TSA21 Service Advisor Certification" at bounding box center [356, 91] width 72 height 5
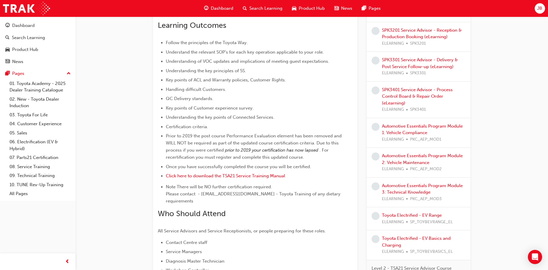
scroll to position [186, 0]
click at [228, 177] on span "Click here to download the TSA21 Service Training Manual" at bounding box center [225, 175] width 119 height 5
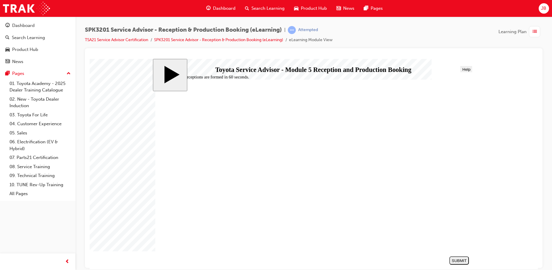
radio input "true"
click at [463, 260] on div "SUBMIT" at bounding box center [459, 260] width 15 height 4
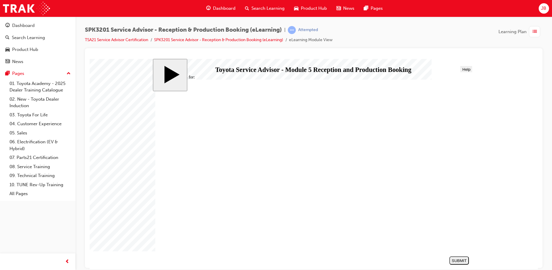
radio input "true"
click at [458, 262] on div "SUBMIT" at bounding box center [459, 260] width 15 height 4
radio input "true"
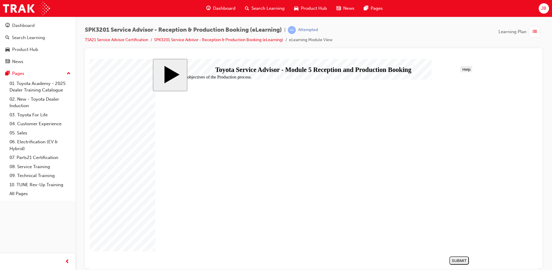
click at [452, 261] on div "SUBMIT" at bounding box center [459, 260] width 15 height 4
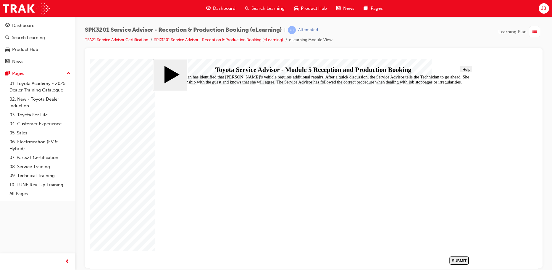
radio input "true"
click at [453, 260] on div "SUBMIT" at bounding box center [459, 260] width 15 height 4
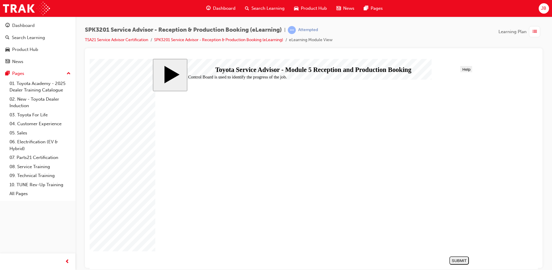
radio input "true"
click at [456, 261] on div "SUBMIT" at bounding box center [459, 260] width 15 height 4
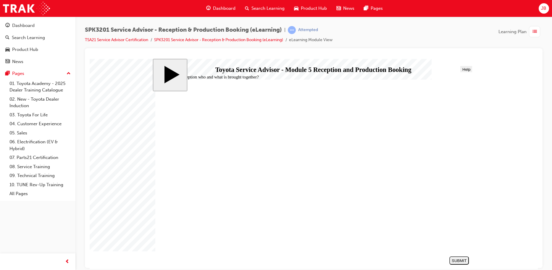
radio input "false"
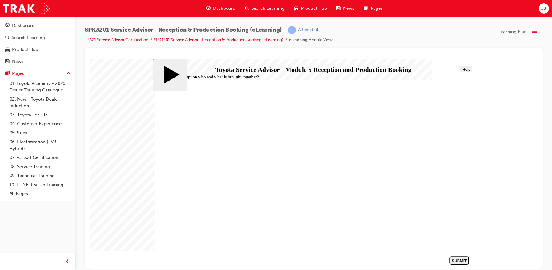
radio input "true"
click at [457, 259] on div "SUBMIT" at bounding box center [459, 260] width 15 height 4
radio input "true"
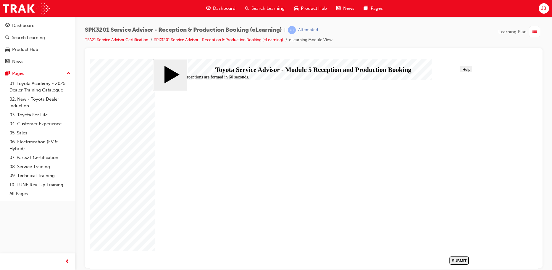
click at [462, 258] on div "SUBMIT" at bounding box center [459, 260] width 15 height 4
radio input "true"
click at [460, 261] on div "SUBMIT" at bounding box center [459, 260] width 15 height 4
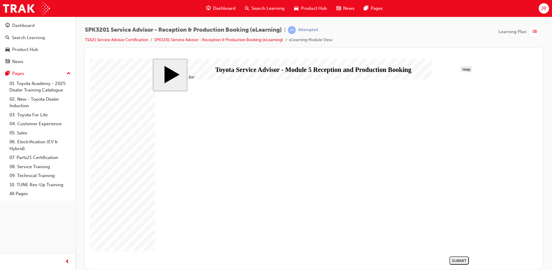
radio input "true"
click at [462, 260] on div "SUBMIT" at bounding box center [459, 260] width 15 height 4
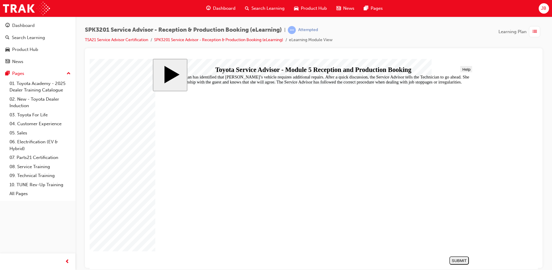
radio input "true"
click at [459, 261] on div "SUBMIT" at bounding box center [459, 260] width 15 height 4
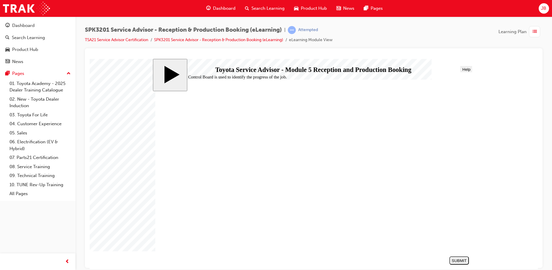
radio input "true"
click at [456, 261] on div "SUBMIT" at bounding box center [459, 260] width 15 height 4
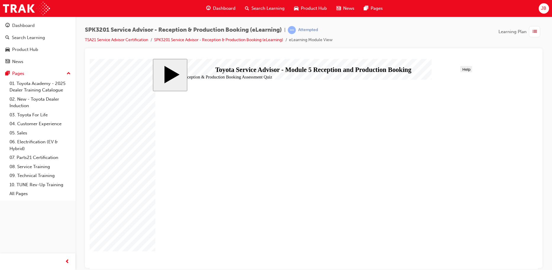
radio input "false"
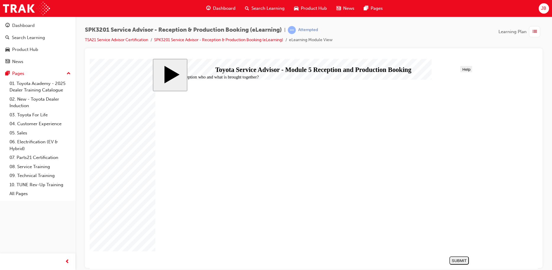
radio input "true"
click at [461, 258] on div "SUBMIT" at bounding box center [459, 260] width 15 height 4
radio input "true"
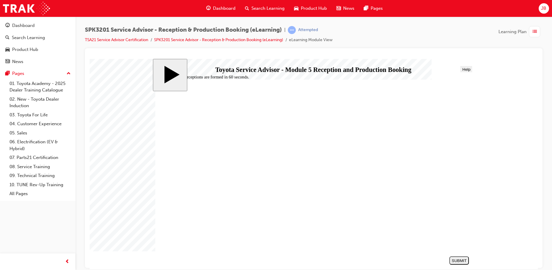
click at [460, 257] on button "SUBMIT" at bounding box center [460, 260] width 20 height 8
radio input "true"
click at [458, 260] on div "SUBMIT" at bounding box center [459, 260] width 15 height 4
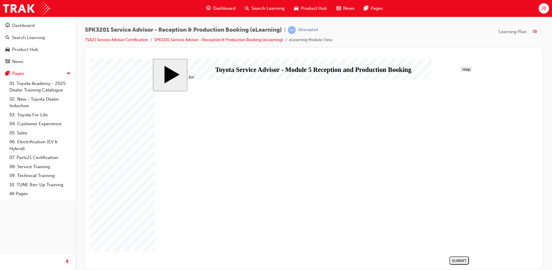
radio input "true"
click at [461, 258] on div "SUBMIT" at bounding box center [459, 260] width 15 height 4
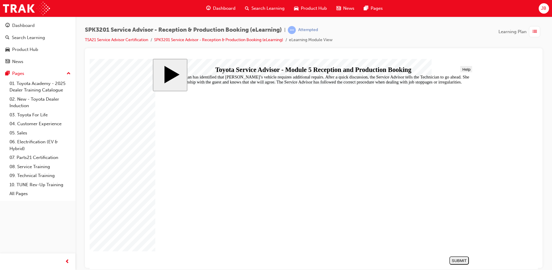
radio input "true"
click at [455, 259] on div "SUBMIT" at bounding box center [459, 260] width 15 height 4
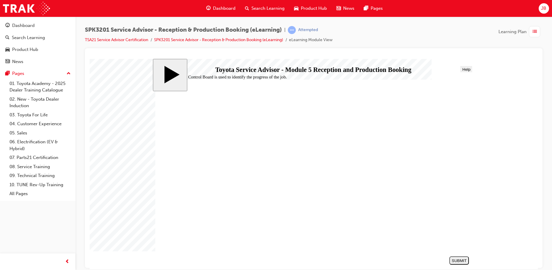
radio input "true"
click at [460, 257] on button "SUBMIT" at bounding box center [460, 260] width 20 height 8
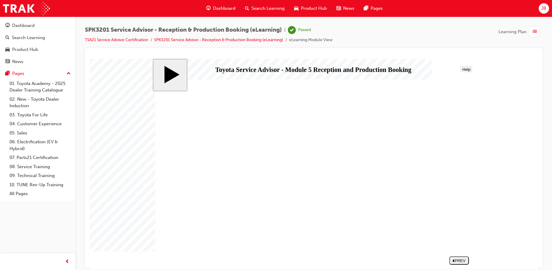
click at [29, 26] on div "Dashboard" at bounding box center [23, 25] width 22 height 7
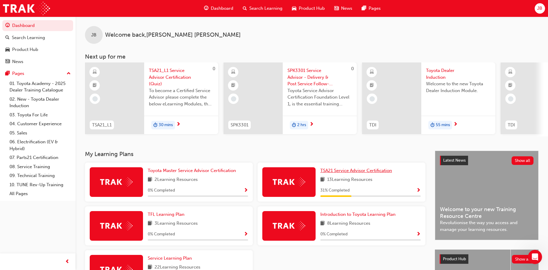
click at [360, 173] on span "TSA21 Service Advisor Certification" at bounding box center [356, 170] width 72 height 5
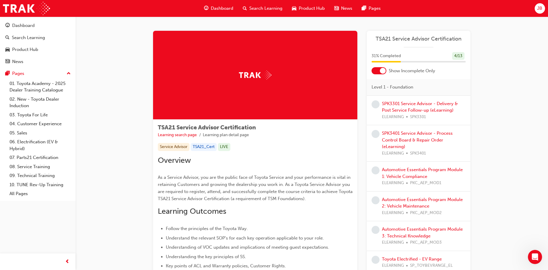
click at [381, 70] on div at bounding box center [383, 71] width 6 height 6
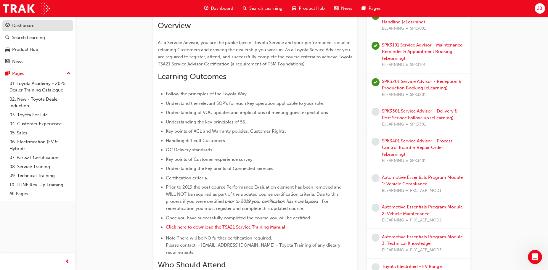
scroll to position [127, 0]
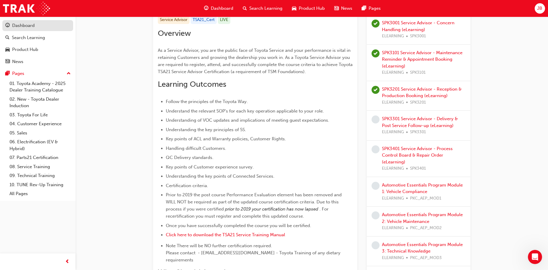
click at [24, 26] on div "Dashboard" at bounding box center [23, 25] width 22 height 7
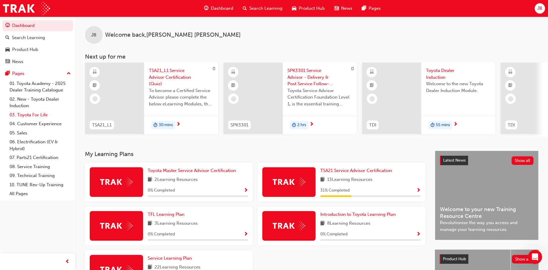
click at [45, 115] on link "03. Toyota For Life" at bounding box center [40, 114] width 66 height 9
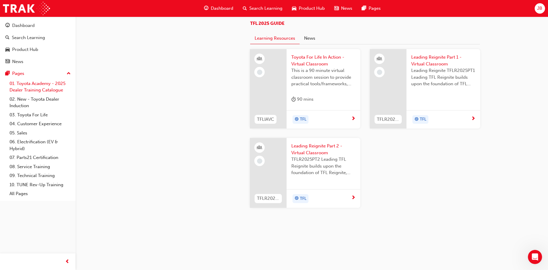
scroll to position [562, 0]
click at [23, 136] on link "05. Sales" at bounding box center [40, 132] width 66 height 9
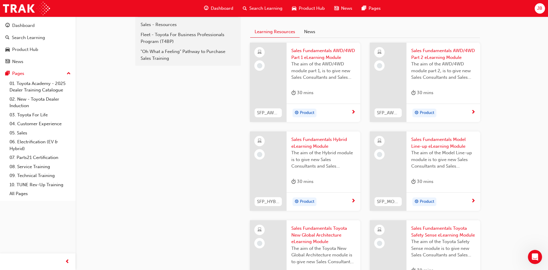
scroll to position [148, 0]
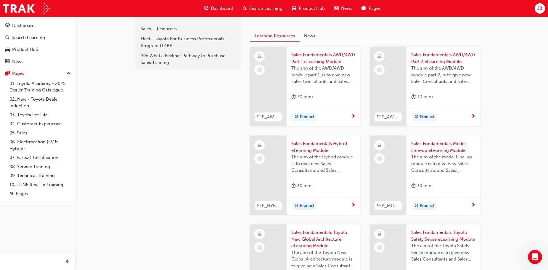
click at [355, 115] on span "next-icon" at bounding box center [353, 116] width 4 height 5
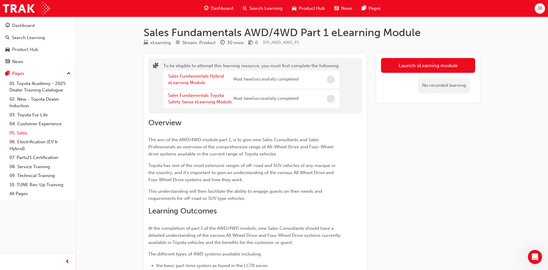
click at [31, 131] on link "05. Sales" at bounding box center [40, 132] width 66 height 9
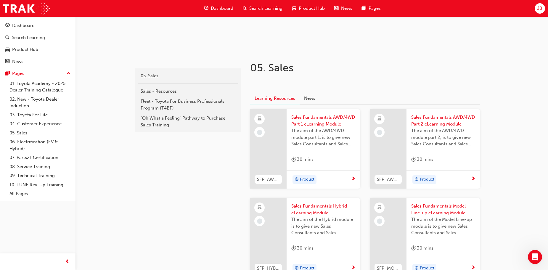
scroll to position [89, 0]
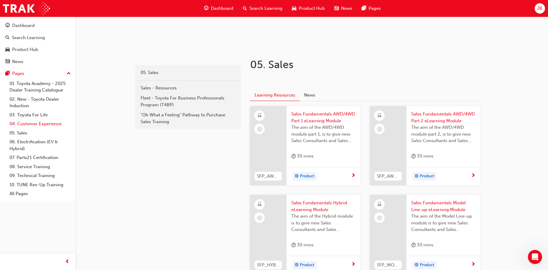
click at [43, 125] on link "04. Customer Experience" at bounding box center [40, 123] width 66 height 9
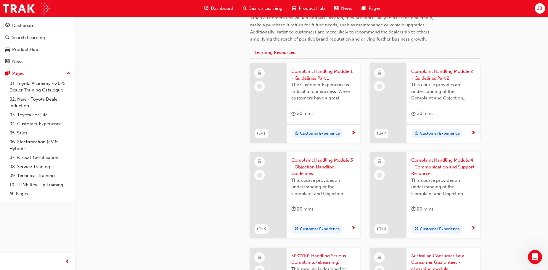
scroll to position [59, 0]
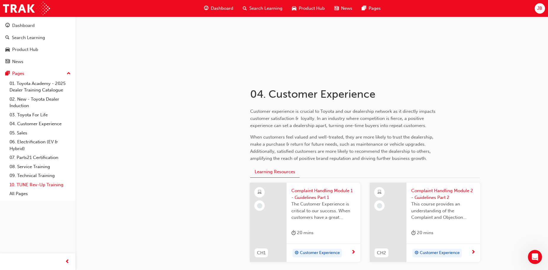
click at [29, 184] on link "10. TUNE Rev-Up Training" at bounding box center [40, 184] width 66 height 9
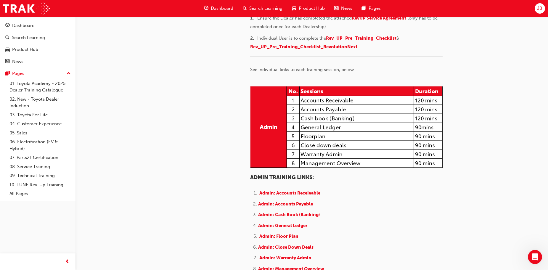
scroll to position [25, 0]
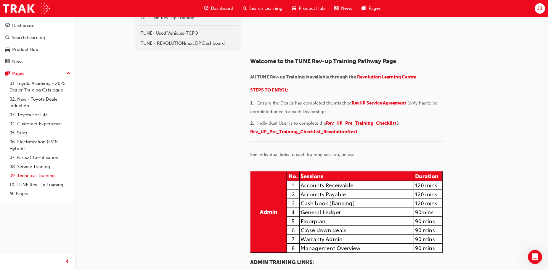
click at [40, 173] on link "09. Technical Training" at bounding box center [40, 175] width 66 height 9
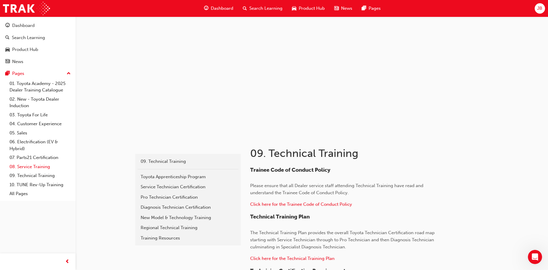
click at [42, 169] on link "08. Service Training" at bounding box center [40, 166] width 66 height 9
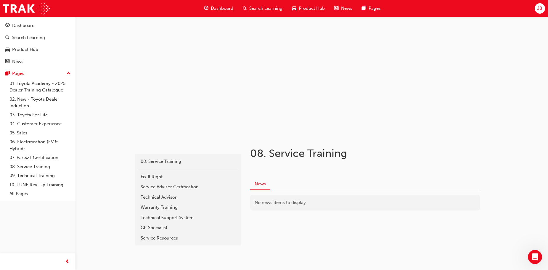
scroll to position [14, 0]
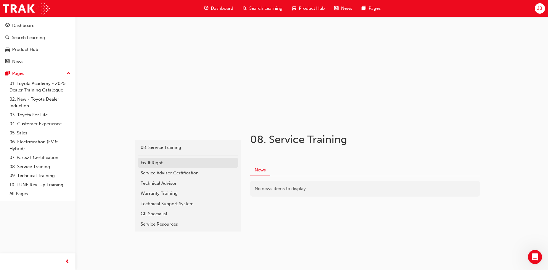
click at [154, 164] on div "Fix It Right" at bounding box center [188, 163] width 95 height 7
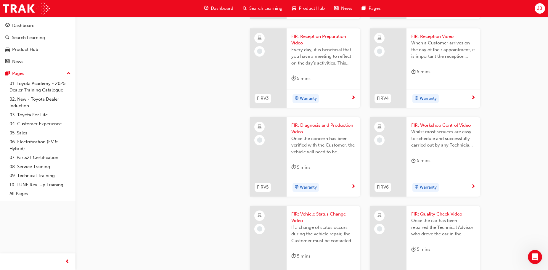
scroll to position [385, 0]
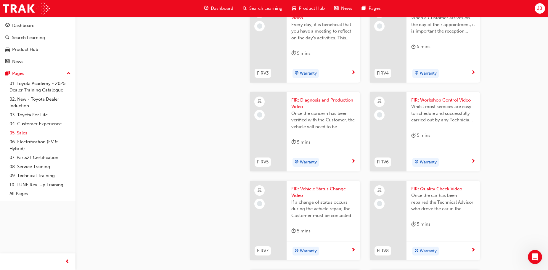
click at [48, 136] on link "05. Sales" at bounding box center [40, 132] width 66 height 9
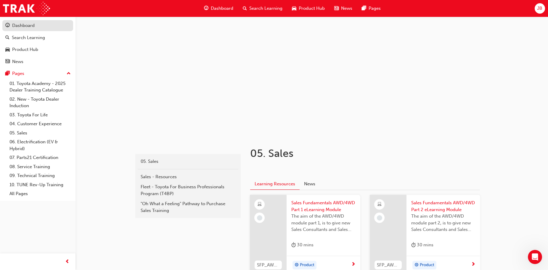
click at [28, 29] on div "Dashboard" at bounding box center [23, 25] width 22 height 7
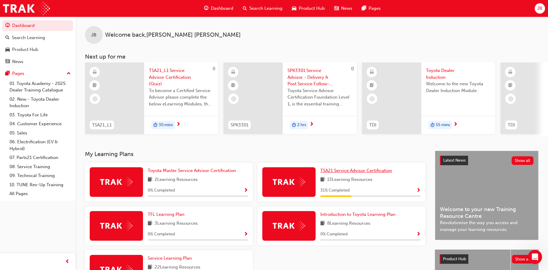
click at [336, 170] on span "TSA21 Service Advisor Certification" at bounding box center [356, 170] width 72 height 5
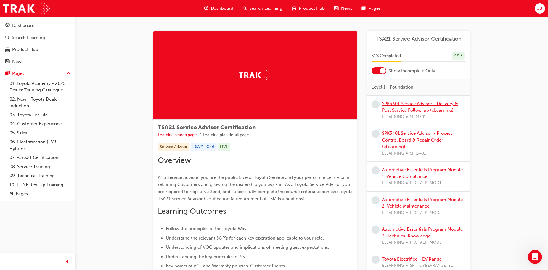
click at [420, 108] on link "SPK3301 Service Advisor - Delivery & Post Service Follow-up (eLearning)" at bounding box center [420, 107] width 76 height 12
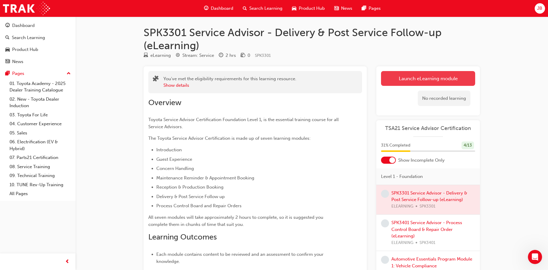
click at [413, 79] on link "Launch eLearning module" at bounding box center [428, 78] width 94 height 15
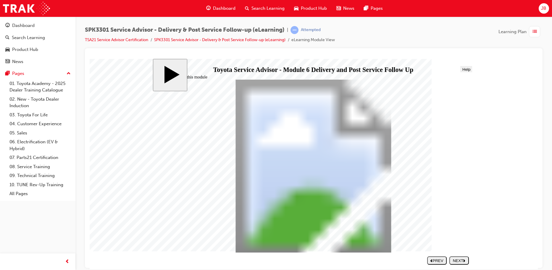
click at [456, 260] on div "NEXT" at bounding box center [459, 260] width 15 height 4
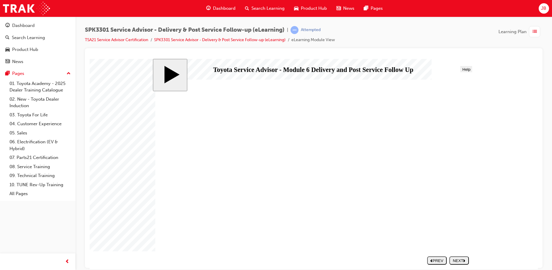
click at [453, 258] on button "NEXT" at bounding box center [460, 260] width 20 height 8
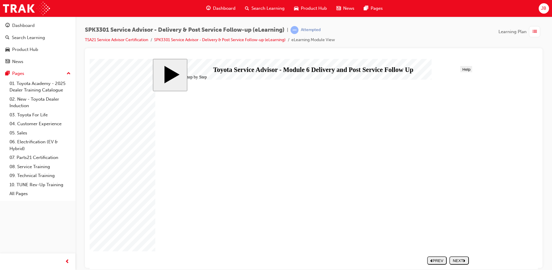
click at [465, 260] on polygon "next" at bounding box center [464, 260] width 2 height 3
click at [457, 260] on div "NEXT" at bounding box center [459, 260] width 15 height 4
click at [459, 261] on div "NEXT" at bounding box center [459, 260] width 15 height 4
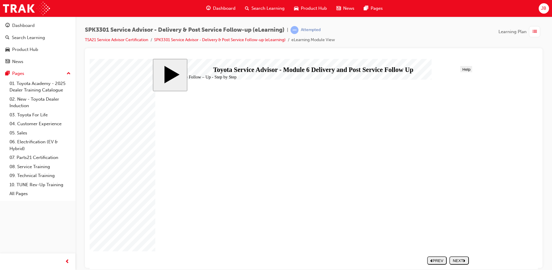
click at [468, 263] on button "NEXT" at bounding box center [460, 260] width 20 height 8
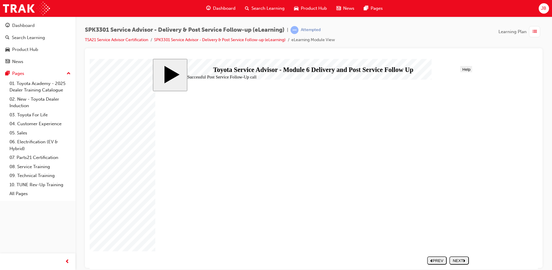
drag, startPoint x: 276, startPoint y: 155, endPoint x: 260, endPoint y: 174, distance: 24.8
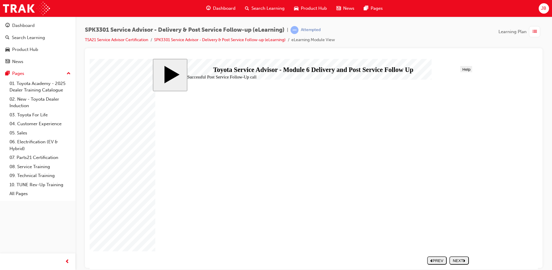
click at [460, 261] on div "NEXT" at bounding box center [459, 260] width 15 height 4
drag, startPoint x: 203, startPoint y: 220, endPoint x: 366, endPoint y: 144, distance: 179.9
drag, startPoint x: 202, startPoint y: 181, endPoint x: 361, endPoint y: 219, distance: 163.2
drag, startPoint x: 212, startPoint y: 169, endPoint x: 372, endPoint y: 158, distance: 161.1
drag, startPoint x: 220, startPoint y: 169, endPoint x: 380, endPoint y: 173, distance: 160.2
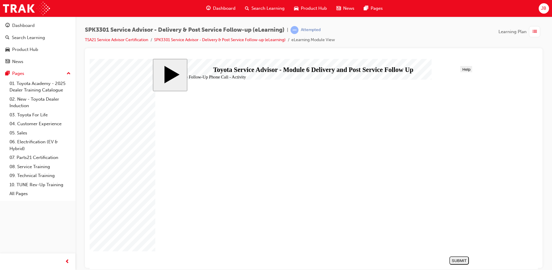
drag, startPoint x: 197, startPoint y: 169, endPoint x: 359, endPoint y: 206, distance: 165.6
drag, startPoint x: 220, startPoint y: 155, endPoint x: 381, endPoint y: 156, distance: 161.3
drag, startPoint x: 209, startPoint y: 192, endPoint x: 368, endPoint y: 170, distance: 161.4
drag, startPoint x: 212, startPoint y: 207, endPoint x: 371, endPoint y: 189, distance: 159.4
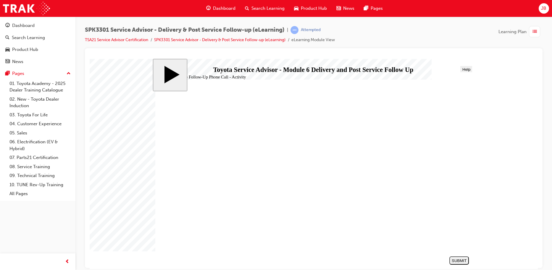
drag, startPoint x: 201, startPoint y: 221, endPoint x: 363, endPoint y: 189, distance: 165.1
drag, startPoint x: 217, startPoint y: 220, endPoint x: 379, endPoint y: 143, distance: 179.4
drag, startPoint x: 220, startPoint y: 221, endPoint x: 382, endPoint y: 205, distance: 162.4
drag, startPoint x: 227, startPoint y: 204, endPoint x: 389, endPoint y: 185, distance: 163.0
drag, startPoint x: 214, startPoint y: 168, endPoint x: 375, endPoint y: 187, distance: 162.7
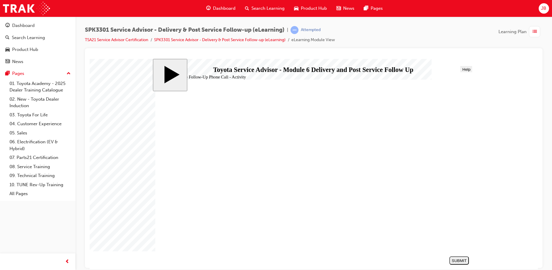
drag, startPoint x: 241, startPoint y: 203, endPoint x: 402, endPoint y: 137, distance: 173.7
click at [460, 261] on div "SUBMIT" at bounding box center [459, 260] width 15 height 4
radio input "true"
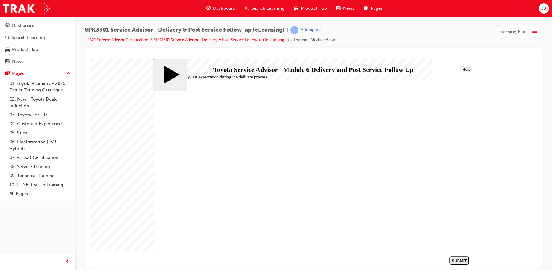
click at [461, 261] on div "SUBMIT" at bounding box center [459, 260] width 15 height 4
radio input "true"
click at [456, 259] on div "SUBMIT" at bounding box center [459, 260] width 15 height 4
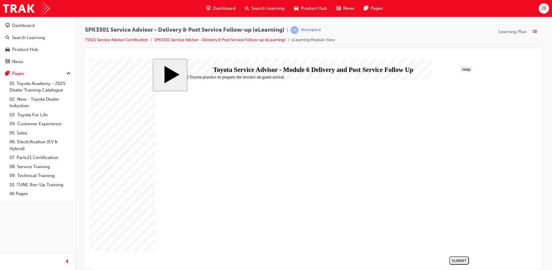
radio input "true"
click at [461, 262] on div "SUBMIT" at bounding box center [459, 260] width 15 height 4
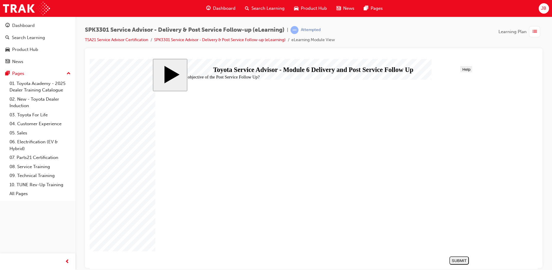
radio input "true"
click at [460, 258] on div "SUBMIT" at bounding box center [459, 260] width 15 height 4
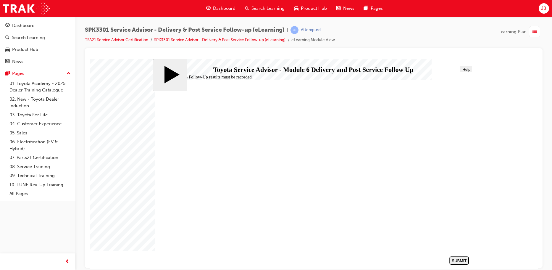
radio input "true"
click at [450, 261] on button "SUBMIT" at bounding box center [460, 260] width 20 height 8
checkbox input "true"
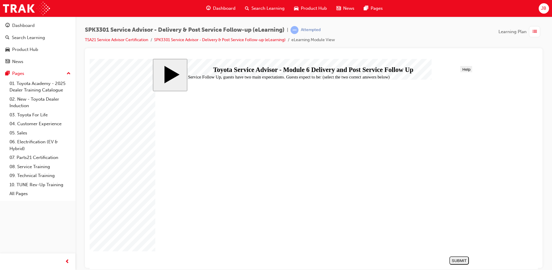
checkbox input "true"
click at [459, 261] on div "SUBMIT" at bounding box center [459, 260] width 15 height 4
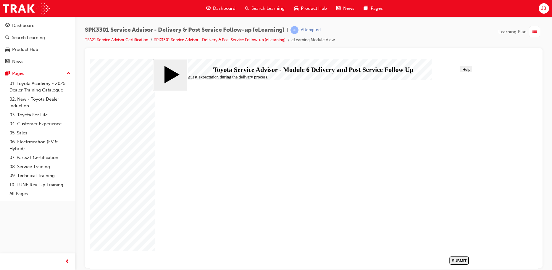
radio input "true"
click at [457, 262] on div "SUBMIT" at bounding box center [459, 260] width 15 height 4
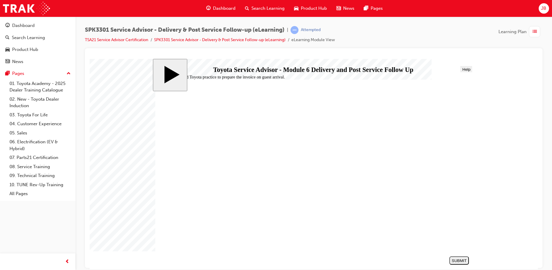
radio input "true"
click at [463, 260] on div "SUBMIT" at bounding box center [459, 260] width 15 height 4
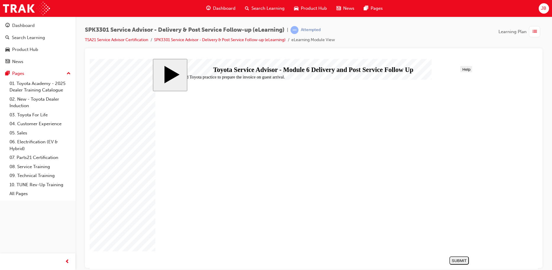
click at [456, 259] on div "SUBMIT" at bounding box center [459, 260] width 15 height 4
radio input "true"
click at [455, 261] on div "SUBMIT" at bounding box center [459, 260] width 15 height 4
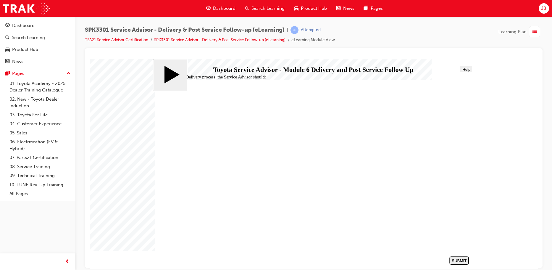
radio input "true"
click at [461, 262] on div "SUBMIT" at bounding box center [459, 260] width 15 height 4
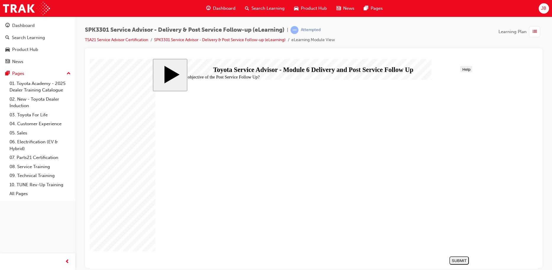
radio input "true"
click at [463, 260] on div "SUBMIT" at bounding box center [459, 260] width 15 height 4
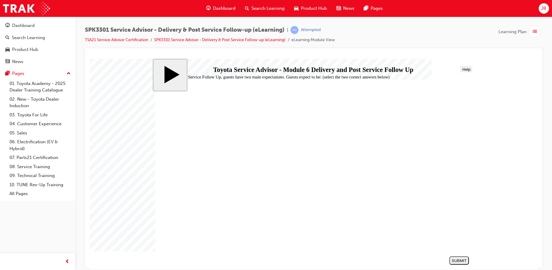
checkbox input "true"
click at [462, 262] on div "SUBMIT" at bounding box center [459, 260] width 15 height 4
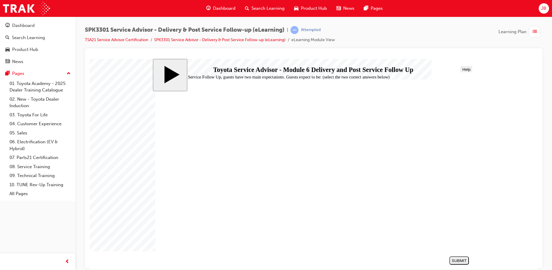
radio input "true"
click at [462, 260] on div "SUBMIT" at bounding box center [459, 260] width 15 height 4
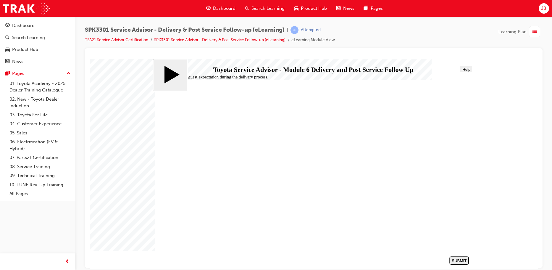
radio input "true"
click at [461, 261] on div "SUBMIT" at bounding box center [459, 260] width 15 height 4
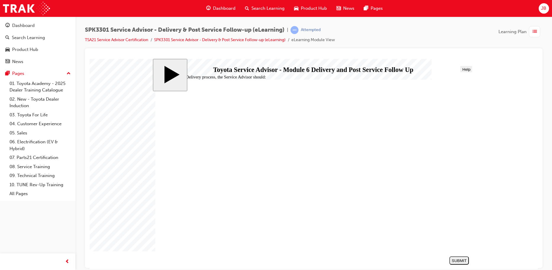
radio input "true"
click at [463, 257] on button "SUBMIT" at bounding box center [460, 260] width 20 height 8
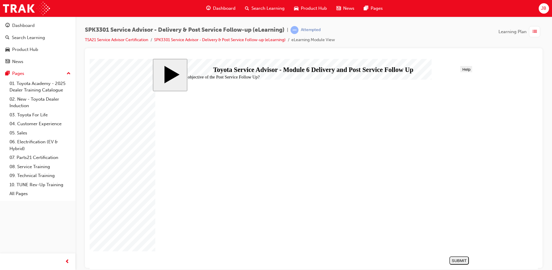
radio input "true"
click at [459, 259] on div "SUBMIT" at bounding box center [459, 260] width 15 height 4
radio input "true"
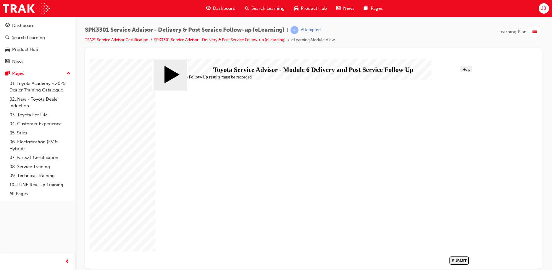
click at [452, 260] on div "SUBMIT" at bounding box center [459, 260] width 15 height 4
checkbox input "true"
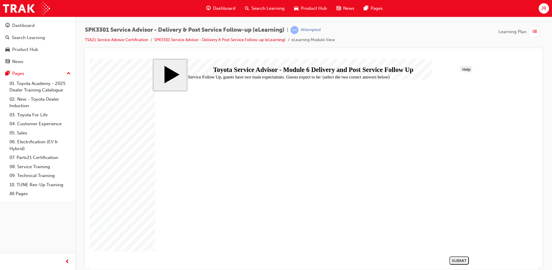
checkbox input "true"
click at [453, 258] on div "SUBMIT" at bounding box center [459, 260] width 15 height 4
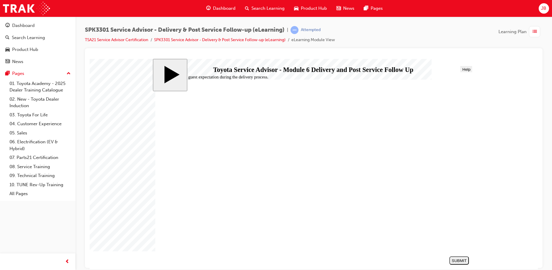
radio input "true"
click at [464, 260] on div "SUBMIT" at bounding box center [459, 260] width 15 height 4
radio input "true"
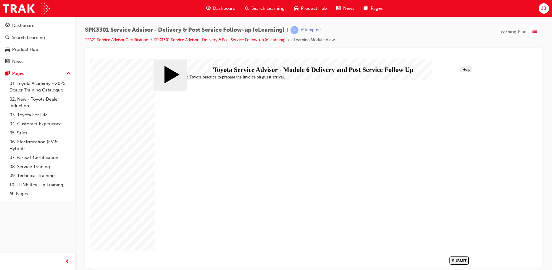
click at [458, 259] on div "SUBMIT" at bounding box center [459, 260] width 15 height 4
radio input "true"
click at [464, 257] on button "SUBMIT" at bounding box center [460, 260] width 20 height 8
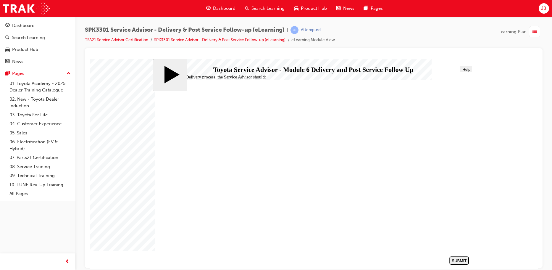
radio input "true"
click at [461, 259] on div "SUBMIT" at bounding box center [459, 260] width 15 height 4
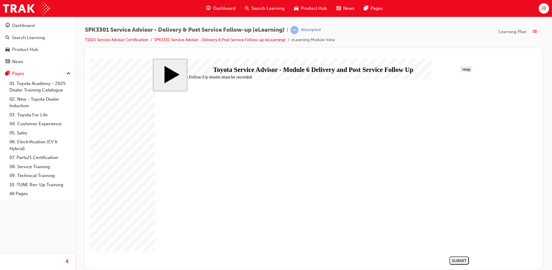
radio input "true"
click at [461, 263] on button "SUBMIT" at bounding box center [460, 260] width 20 height 8
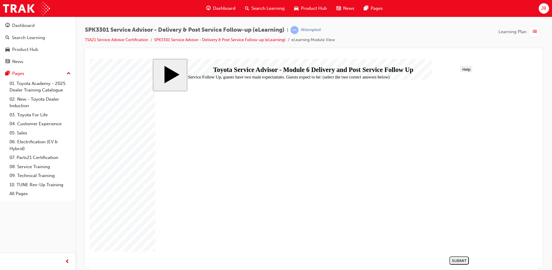
checkbox input "true"
click at [455, 257] on button "SUBMIT" at bounding box center [460, 260] width 20 height 8
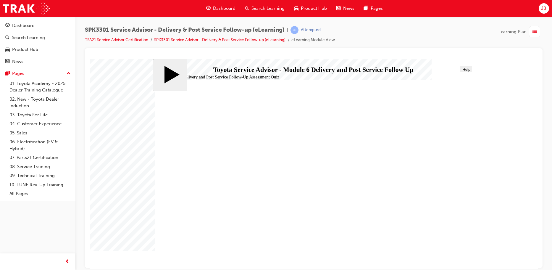
radio input "true"
click at [453, 259] on div "SUBMIT" at bounding box center [459, 260] width 15 height 4
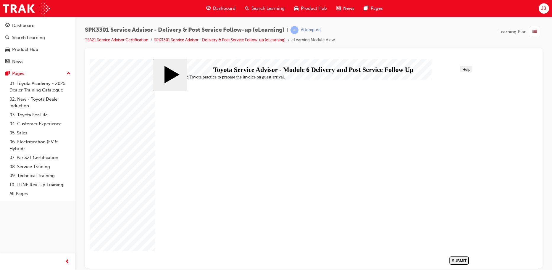
radio input "true"
click at [459, 260] on div "SUBMIT" at bounding box center [459, 260] width 15 height 4
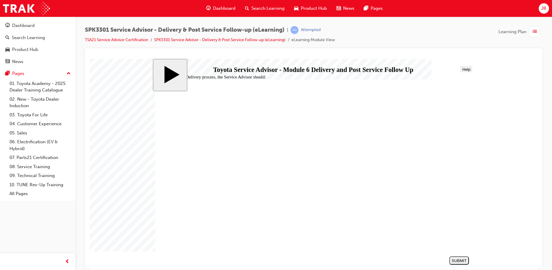
radio input "true"
click at [464, 259] on div "SUBMIT" at bounding box center [459, 260] width 15 height 4
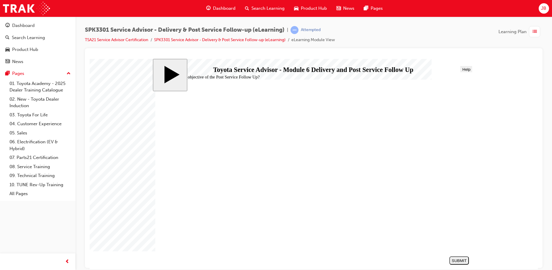
radio input "true"
click at [454, 260] on div "SUBMIT" at bounding box center [459, 260] width 15 height 4
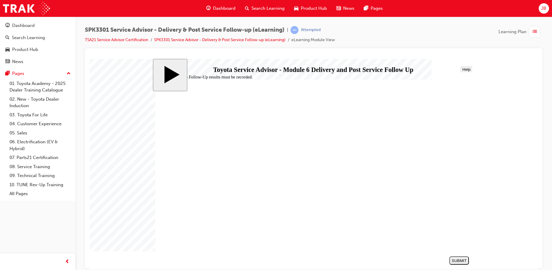
radio input "true"
click at [466, 257] on button "SUBMIT" at bounding box center [460, 260] width 20 height 8
checkbox input "true"
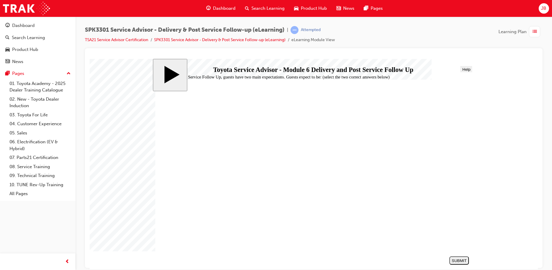
checkbox input "true"
click at [456, 260] on div "SUBMIT" at bounding box center [459, 260] width 15 height 4
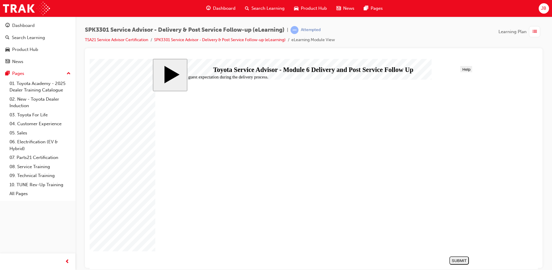
radio input "true"
click at [457, 260] on div "SUBMIT" at bounding box center [459, 260] width 15 height 4
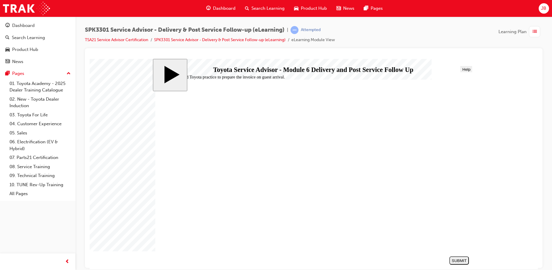
radio input "true"
click at [452, 257] on button "SUBMIT" at bounding box center [460, 260] width 20 height 8
radio input "true"
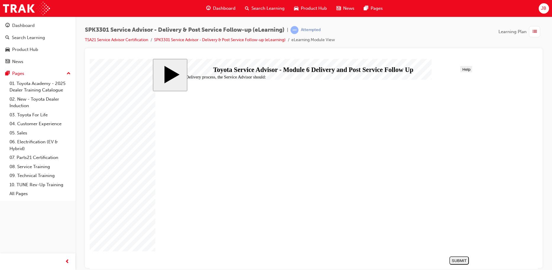
drag, startPoint x: 459, startPoint y: 262, endPoint x: 452, endPoint y: 261, distance: 7.1
click at [459, 261] on div "SUBMIT" at bounding box center [459, 260] width 15 height 4
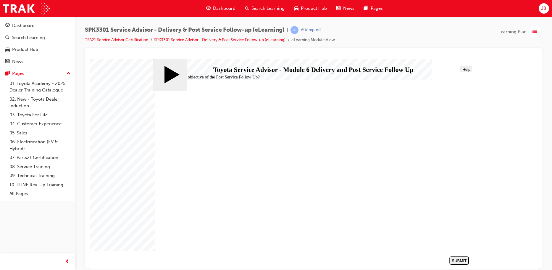
radio input "true"
click at [459, 260] on div "SUBMIT" at bounding box center [459, 260] width 15 height 4
radio input "true"
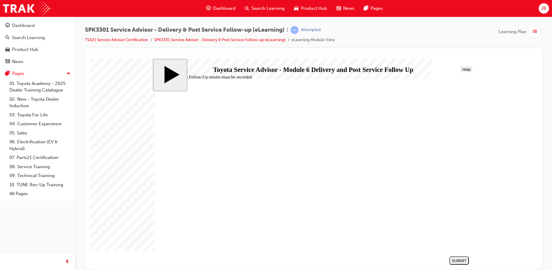
click at [453, 258] on div "SUBMIT" at bounding box center [459, 260] width 15 height 4
checkbox input "true"
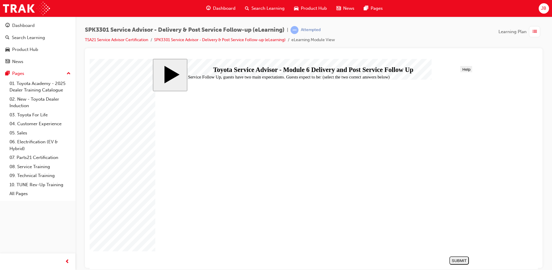
checkbox input "true"
click at [453, 260] on div "SUBMIT" at bounding box center [459, 260] width 15 height 4
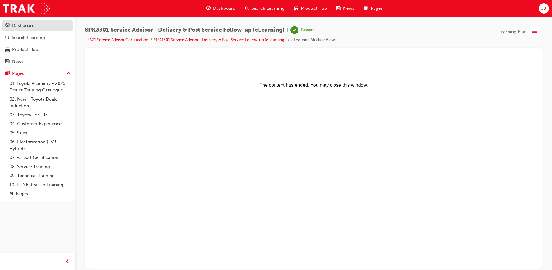
click at [18, 28] on div "Dashboard" at bounding box center [23, 25] width 22 height 7
